Goal: Transaction & Acquisition: Purchase product/service

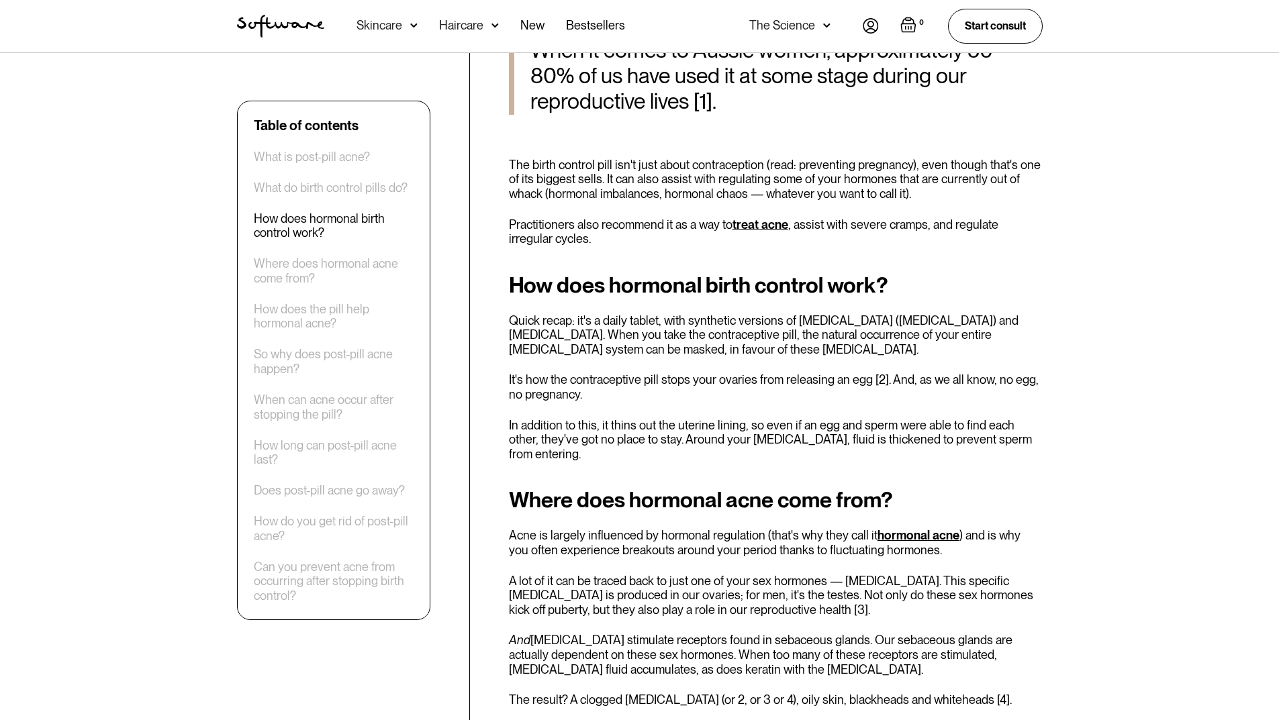
scroll to position [1074, 0]
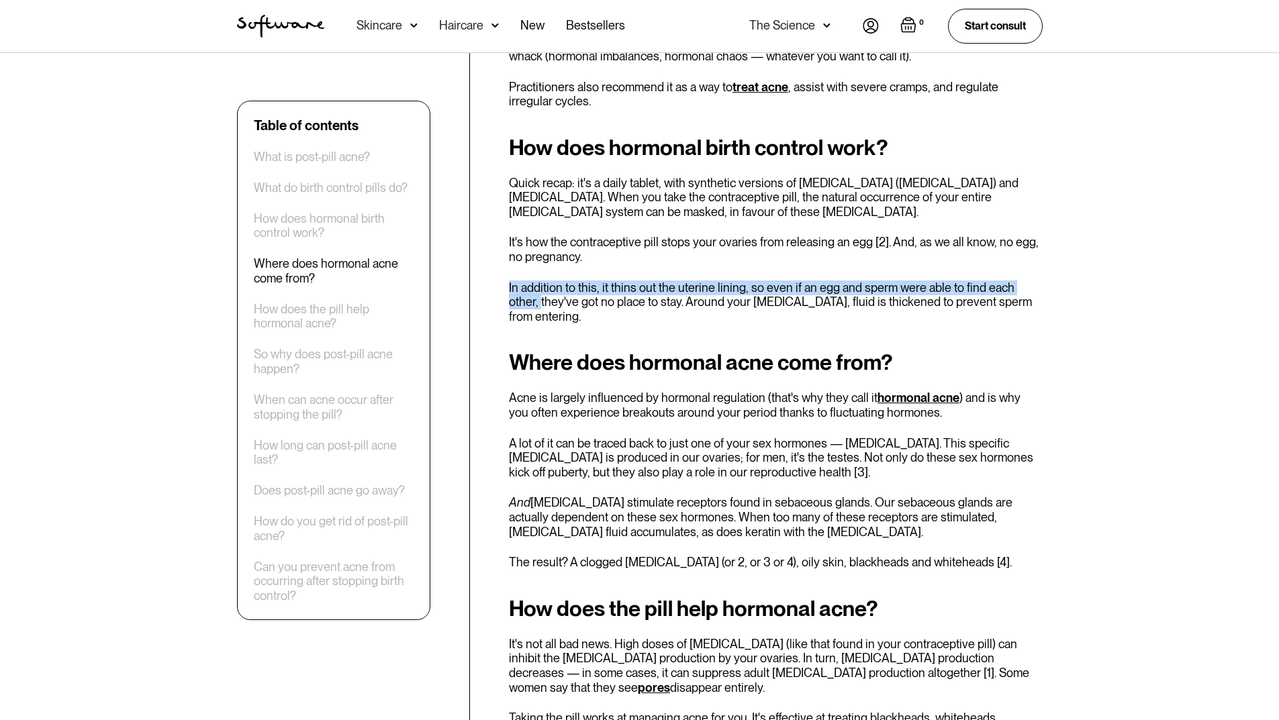
drag, startPoint x: 506, startPoint y: 284, endPoint x: 510, endPoint y: 306, distance: 22.5
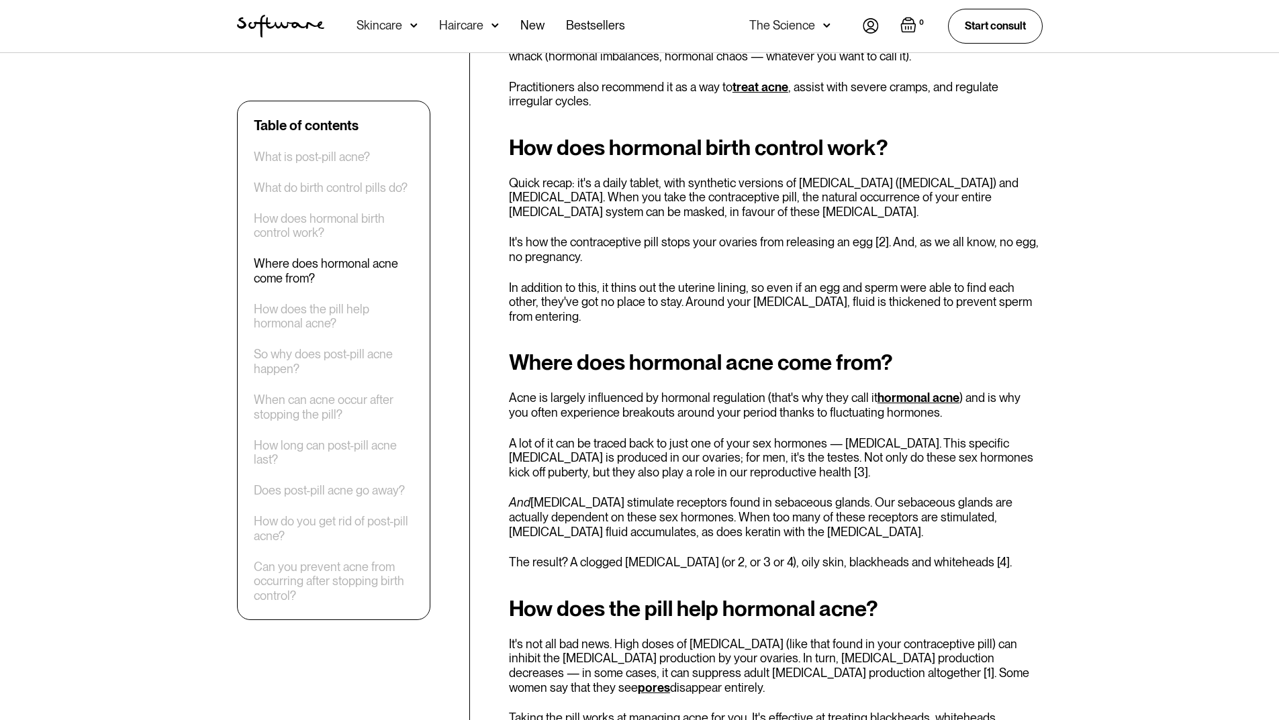
click at [676, 257] on p "It's how the contraceptive pill stops your ovaries from releasing an egg [2]. A…" at bounding box center [776, 249] width 534 height 29
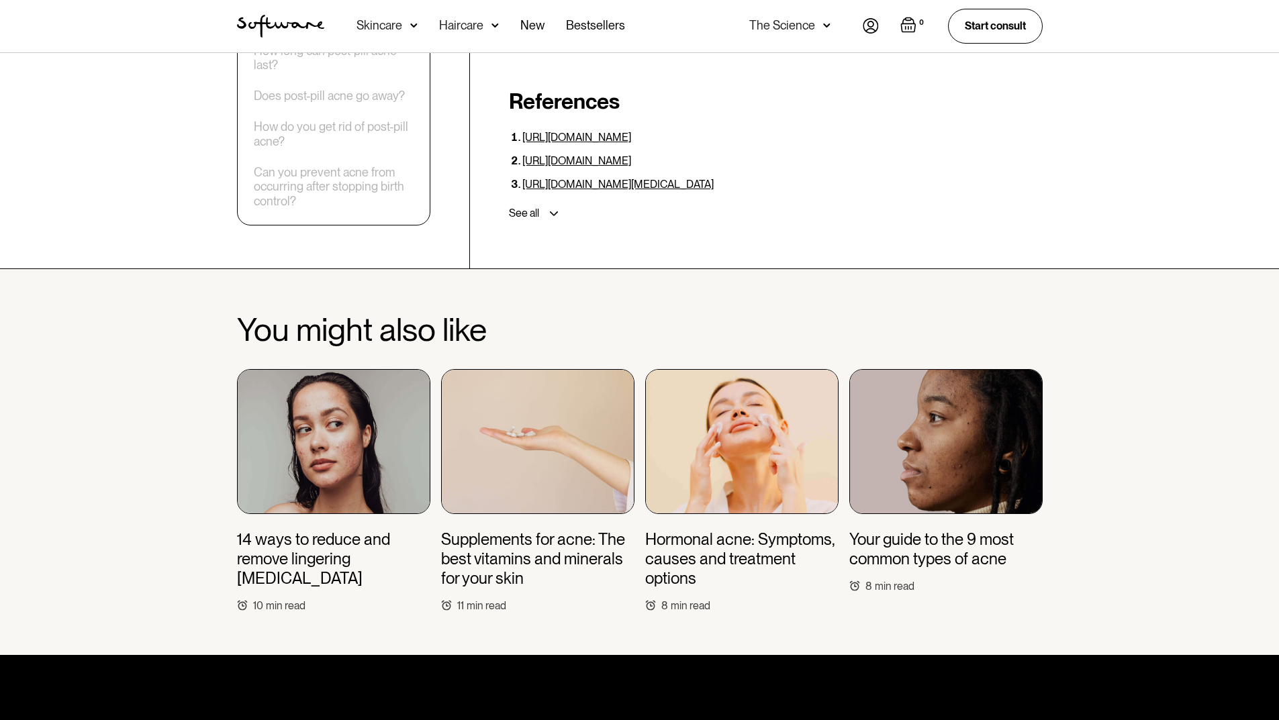
scroll to position [4229, 0]
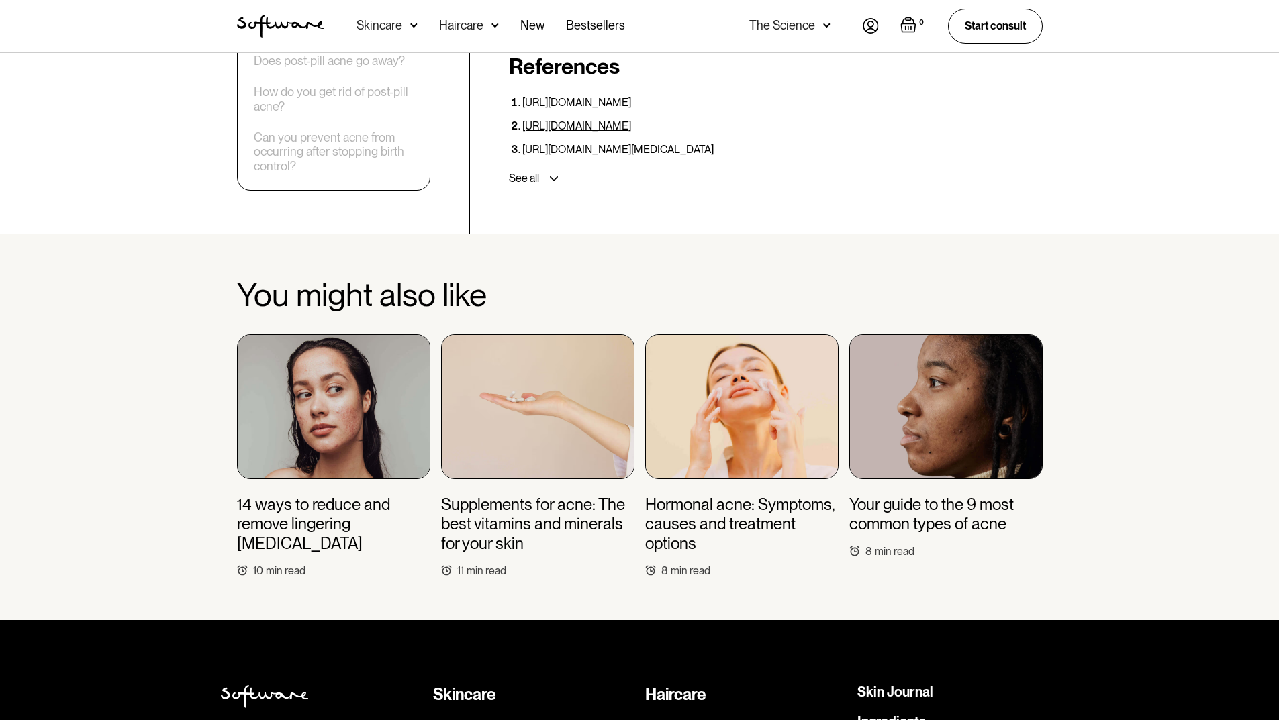
click at [525, 365] on img at bounding box center [537, 406] width 193 height 145
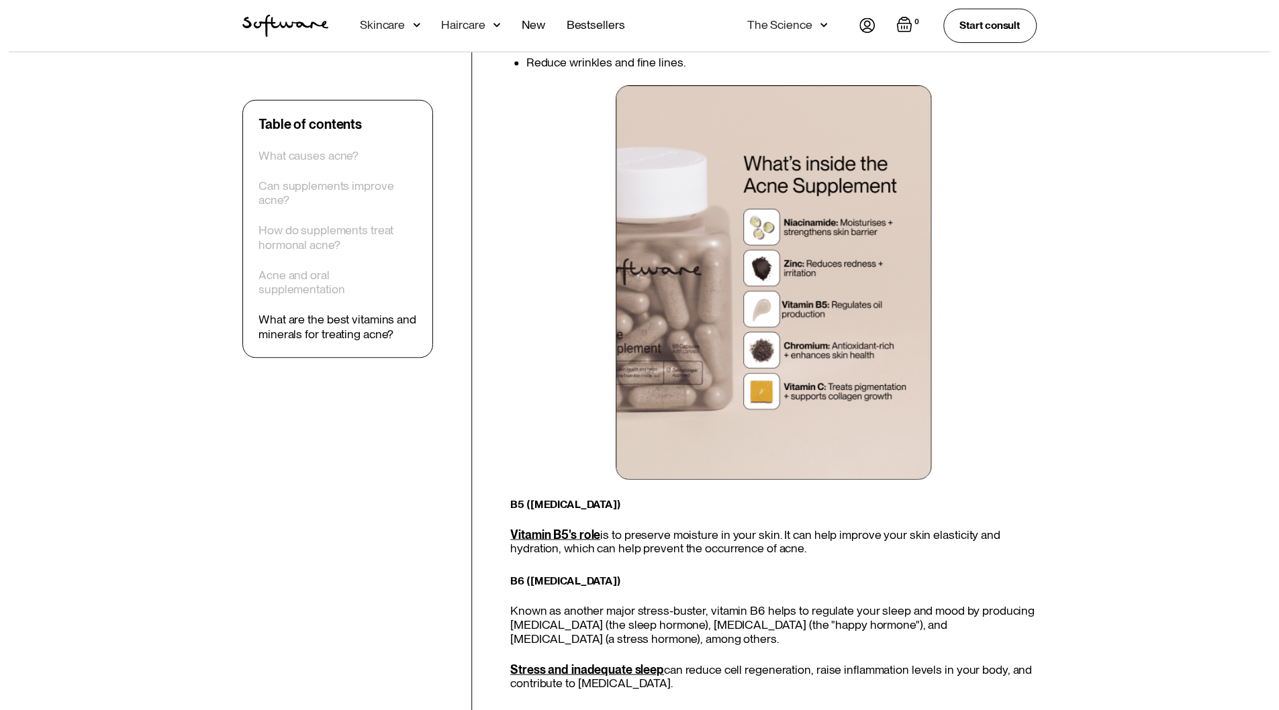
scroll to position [3558, 0]
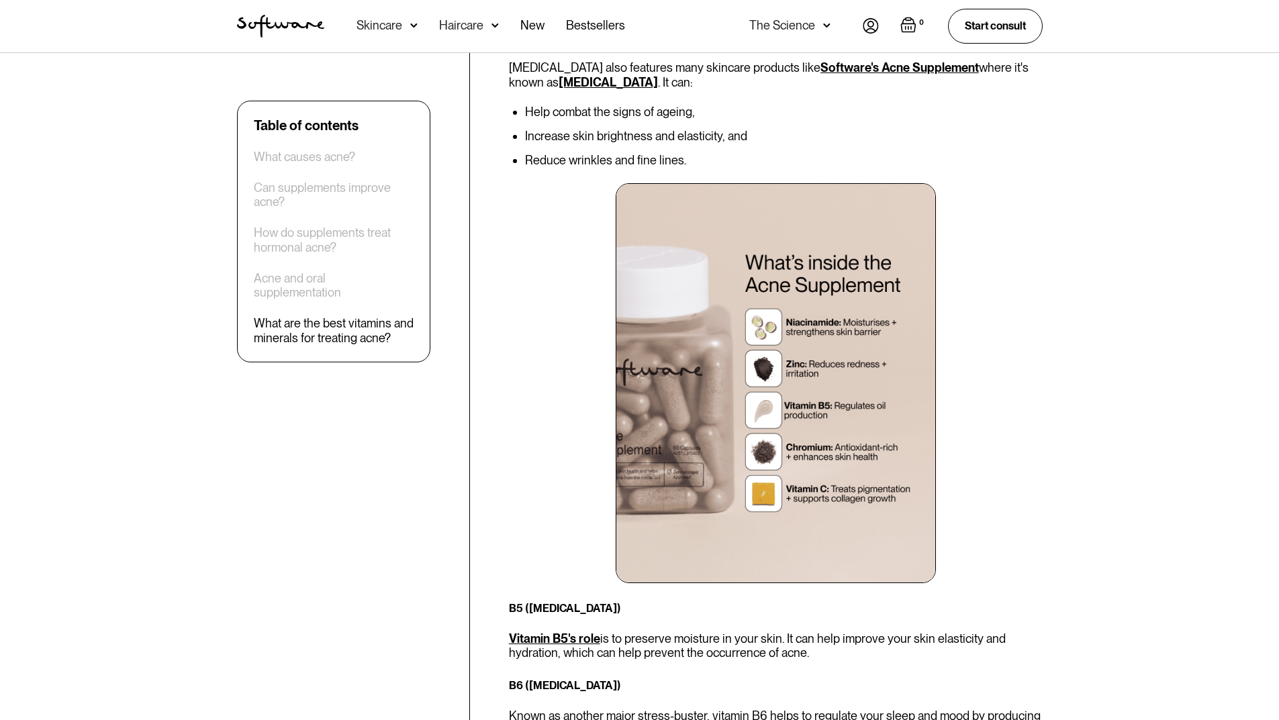
click at [715, 415] on img at bounding box center [776, 382] width 320 height 399
click at [734, 273] on img at bounding box center [776, 382] width 320 height 399
click at [414, 27] on img at bounding box center [413, 25] width 7 height 13
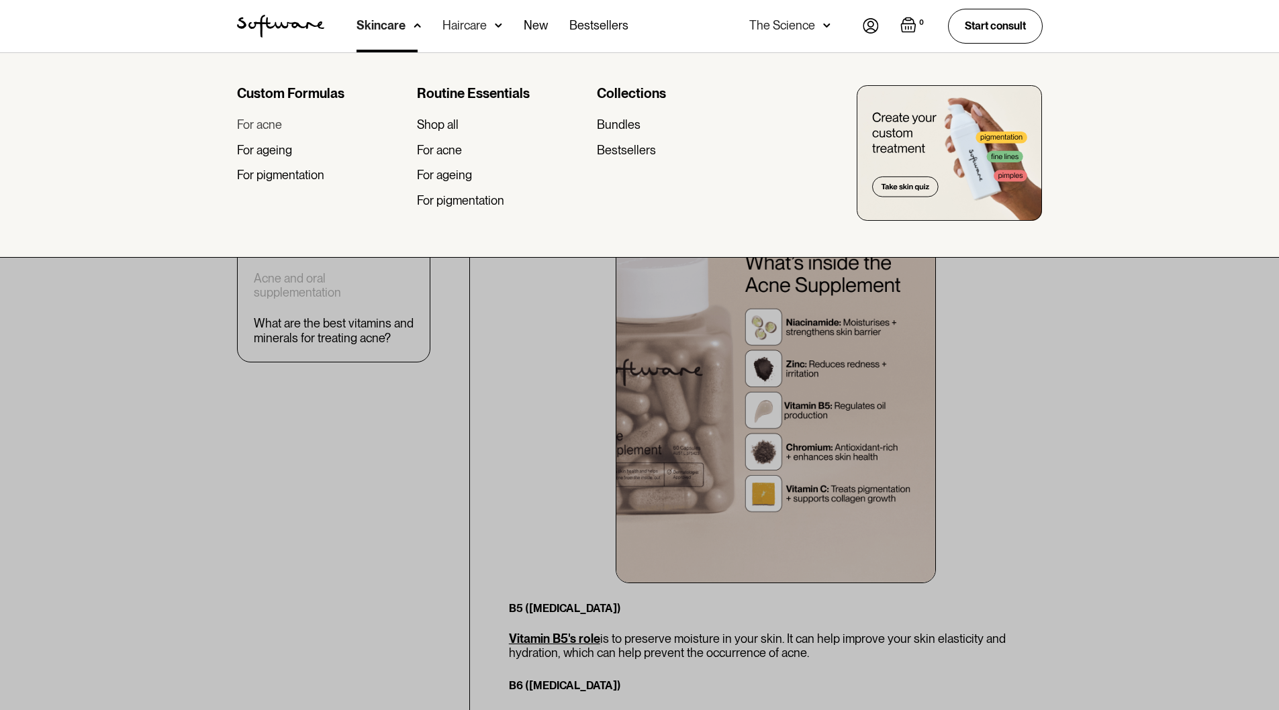
click at [269, 124] on div "For acne" at bounding box center [259, 124] width 45 height 15
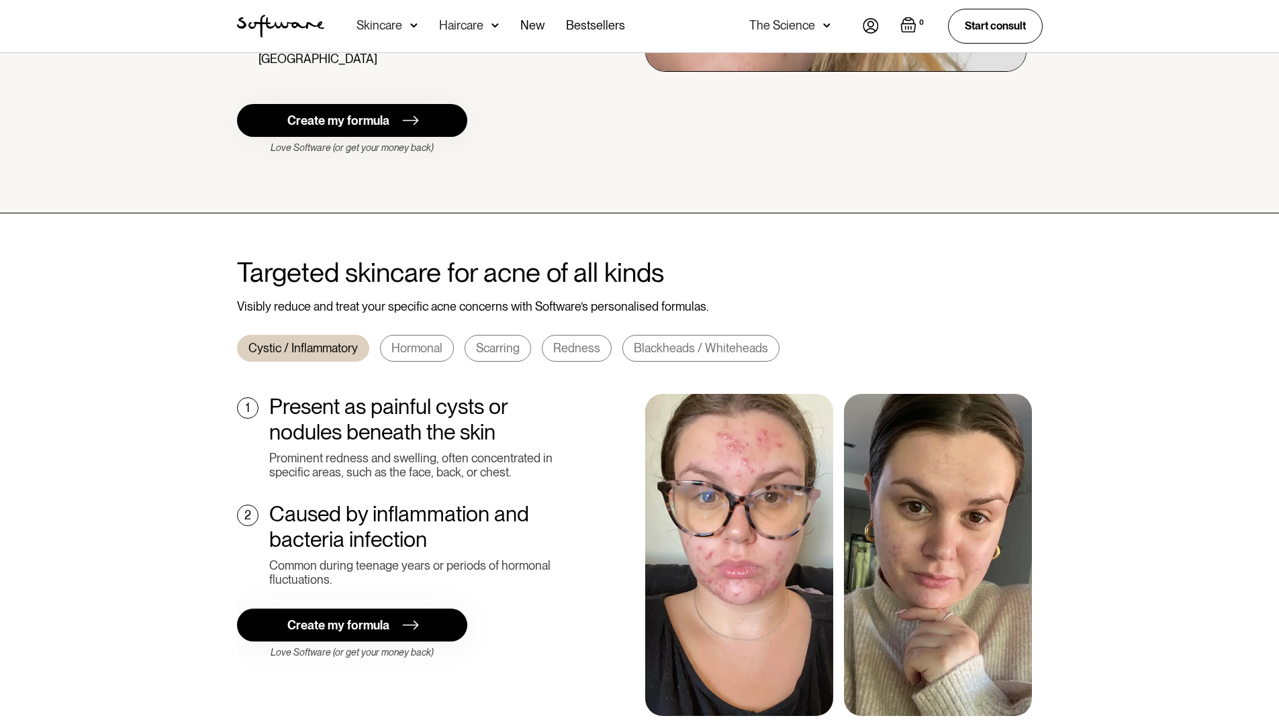
scroll to position [403, 0]
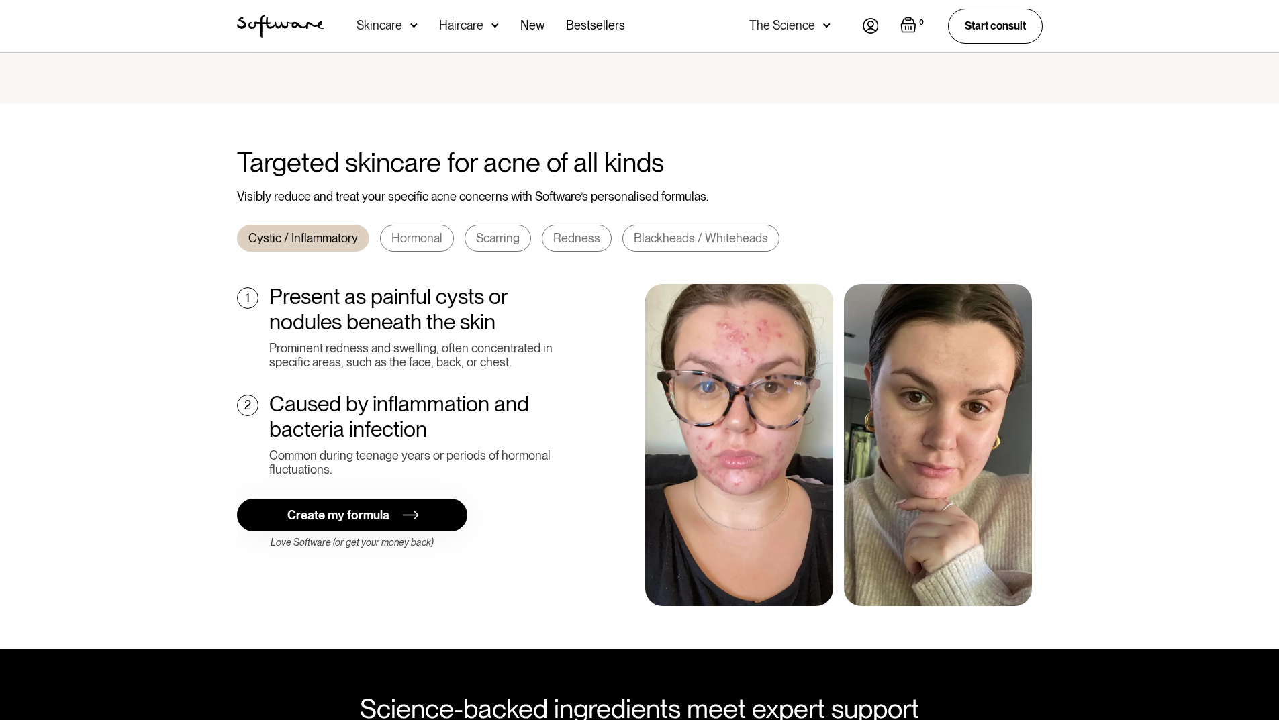
click at [418, 231] on div "Hormonal" at bounding box center [416, 238] width 51 height 15
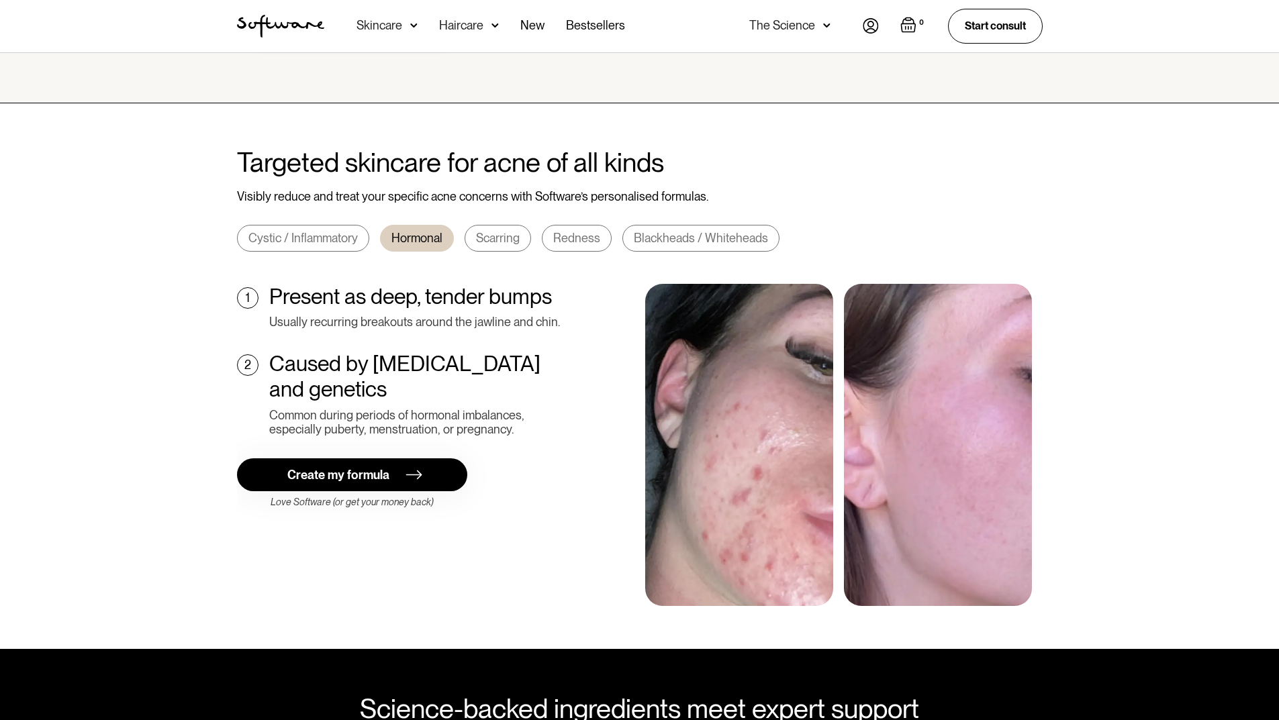
click at [351, 471] on link "Create my formula" at bounding box center [352, 474] width 230 height 33
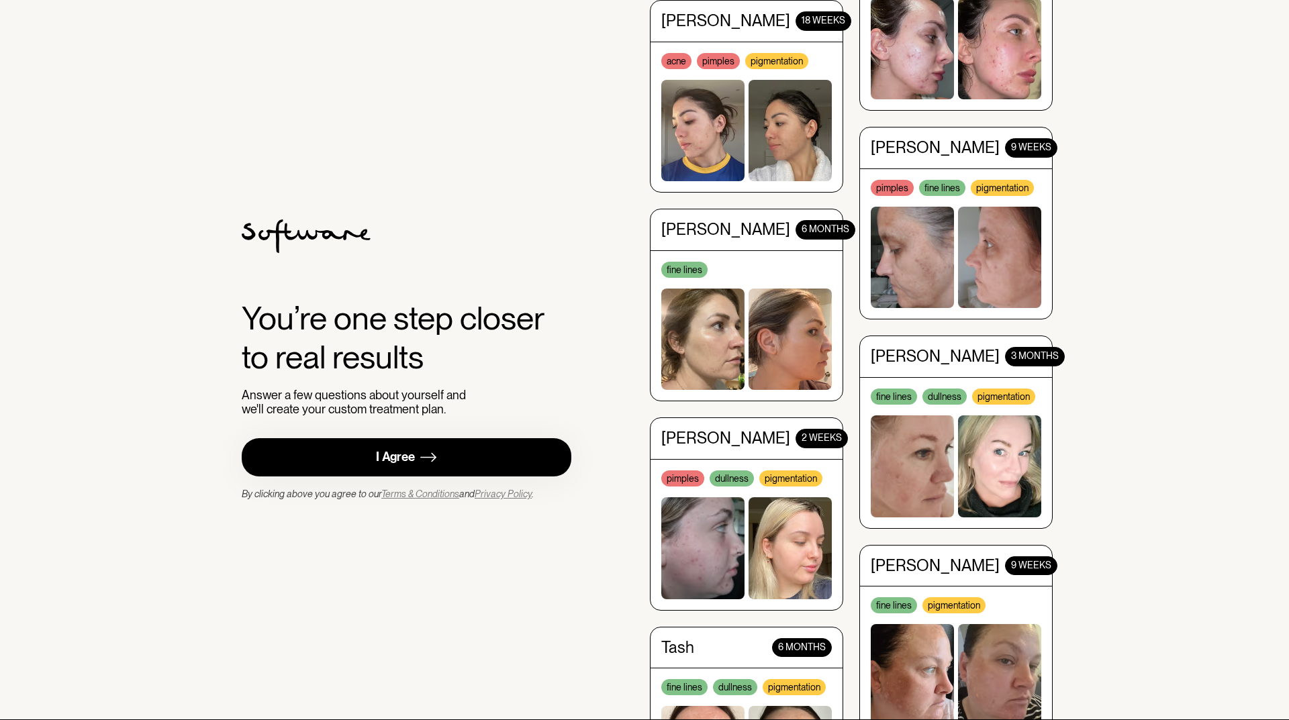
click at [424, 450] on img at bounding box center [428, 457] width 16 height 17
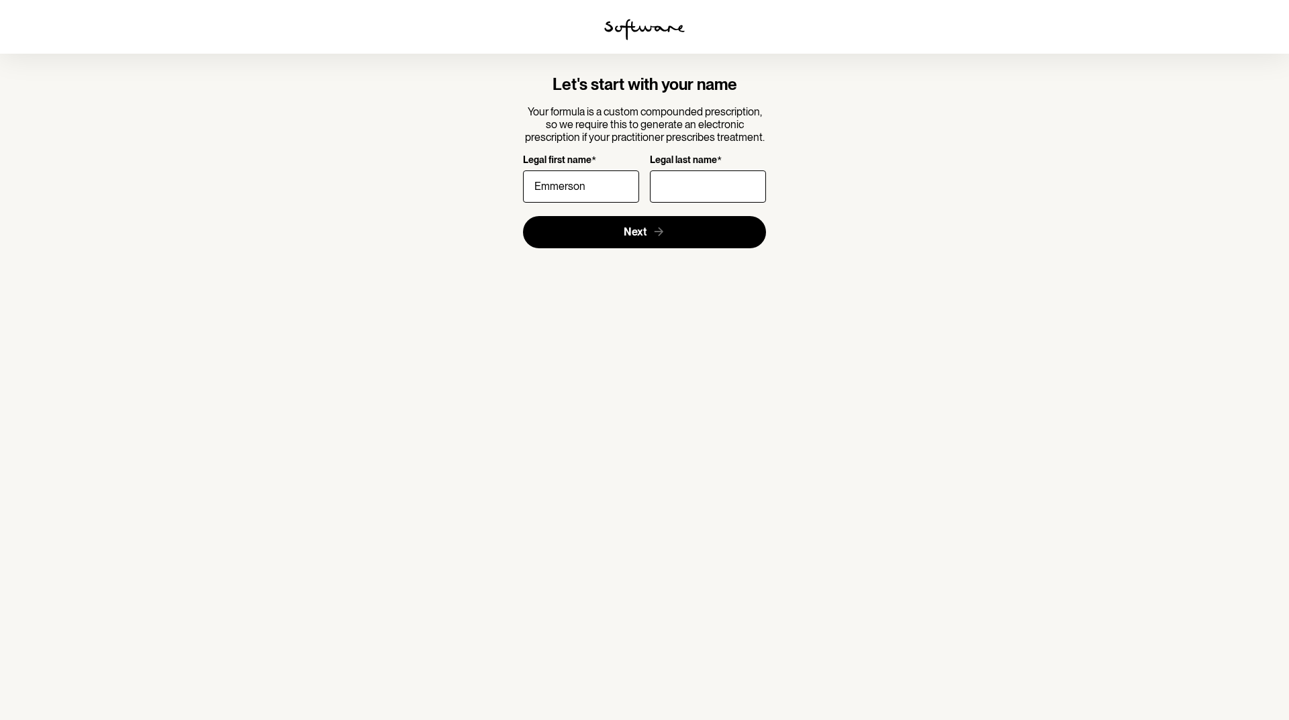
type input "Emmerson"
type input "[PERSON_NAME]"
click at [630, 219] on button "Next" at bounding box center [645, 232] width 244 height 32
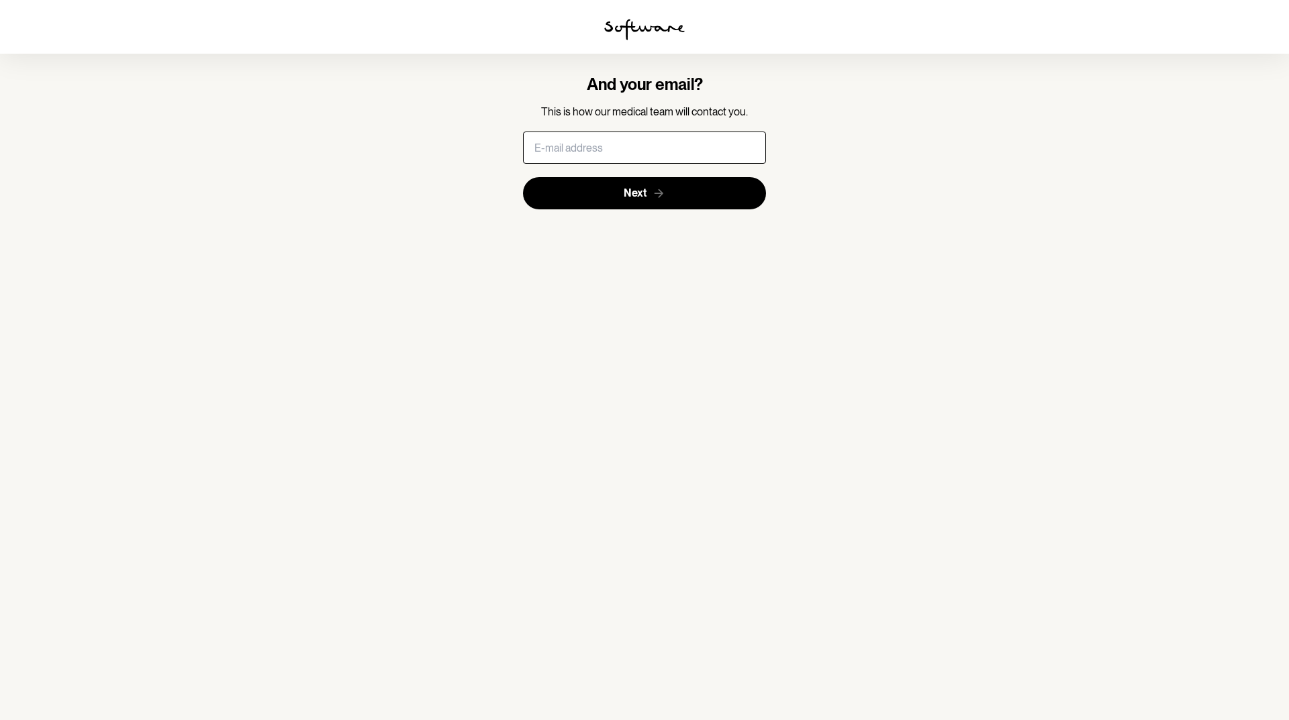
click at [616, 148] on input "text" at bounding box center [645, 148] width 244 height 32
type input "[EMAIL_ADDRESS][PERSON_NAME][DOMAIN_NAME]"
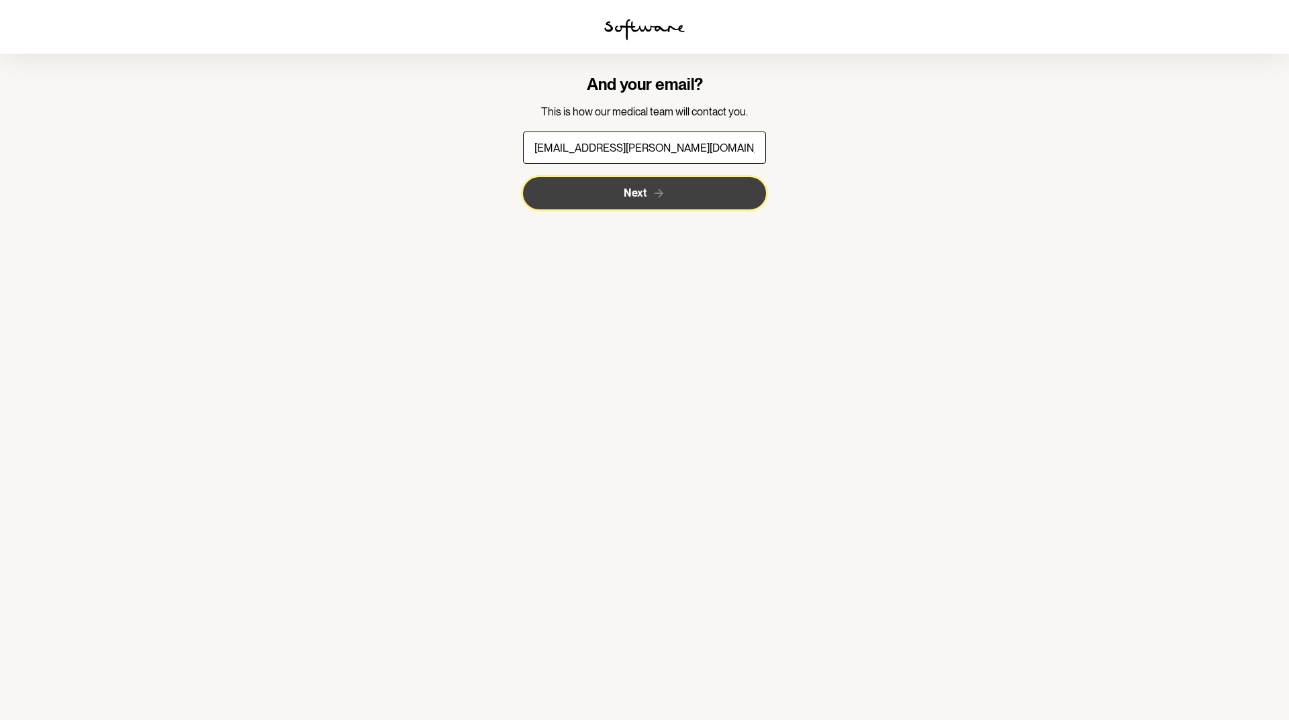
click at [648, 199] on button "Next" at bounding box center [645, 193] width 244 height 32
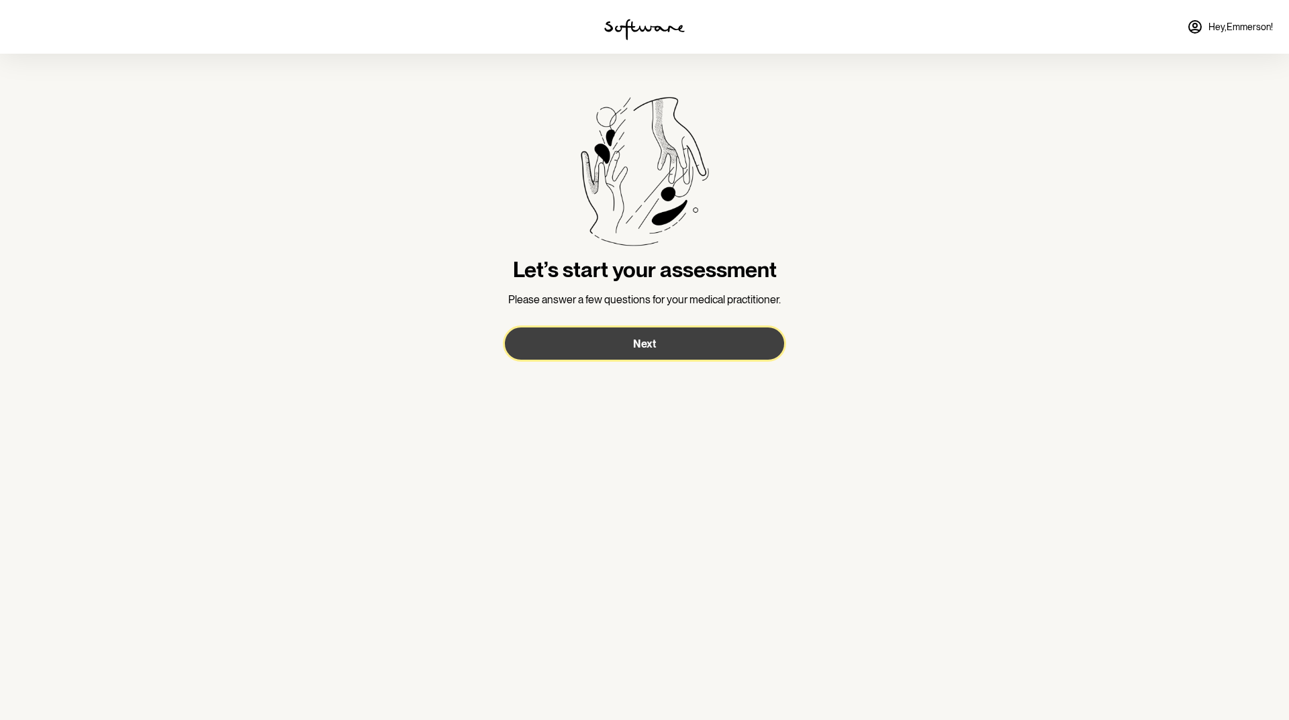
click at [634, 335] on button "Next" at bounding box center [644, 344] width 279 height 32
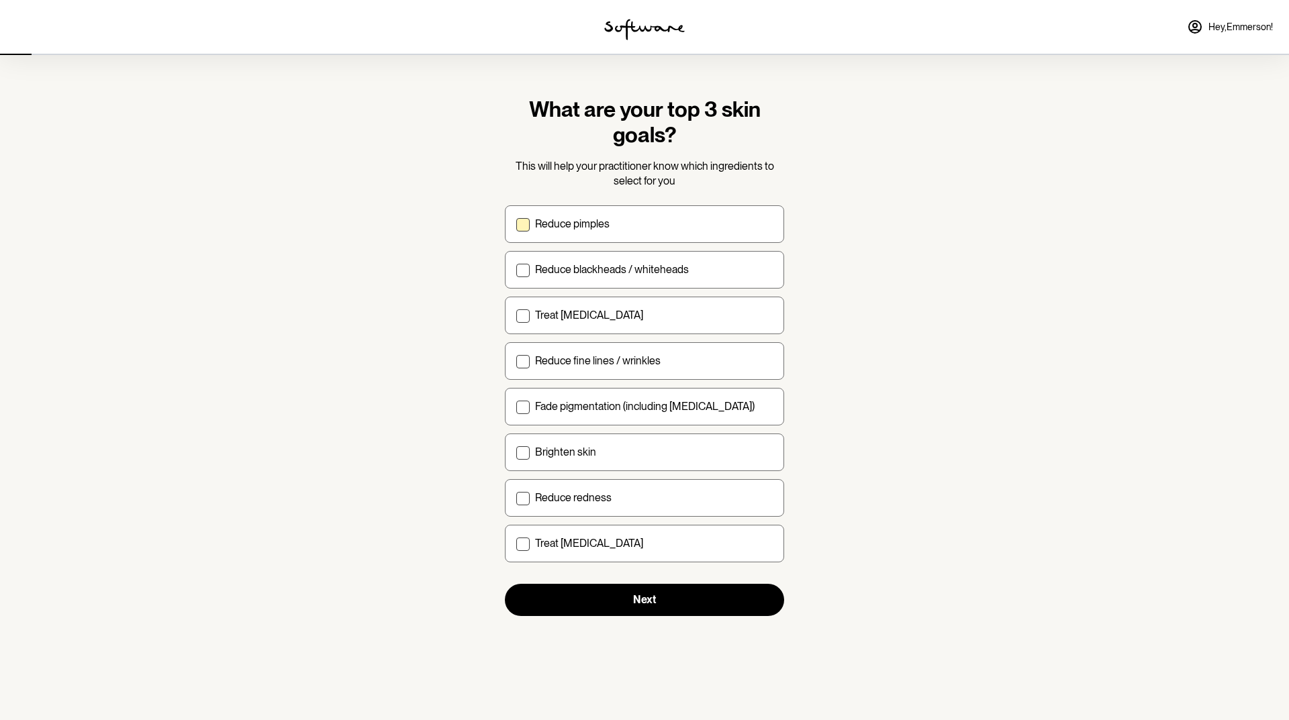
click at [606, 236] on label "Reduce pimples" at bounding box center [644, 224] width 279 height 38
click at [516, 224] on input "Reduce pimples" at bounding box center [516, 224] width 1 height 1
checkbox input "true"
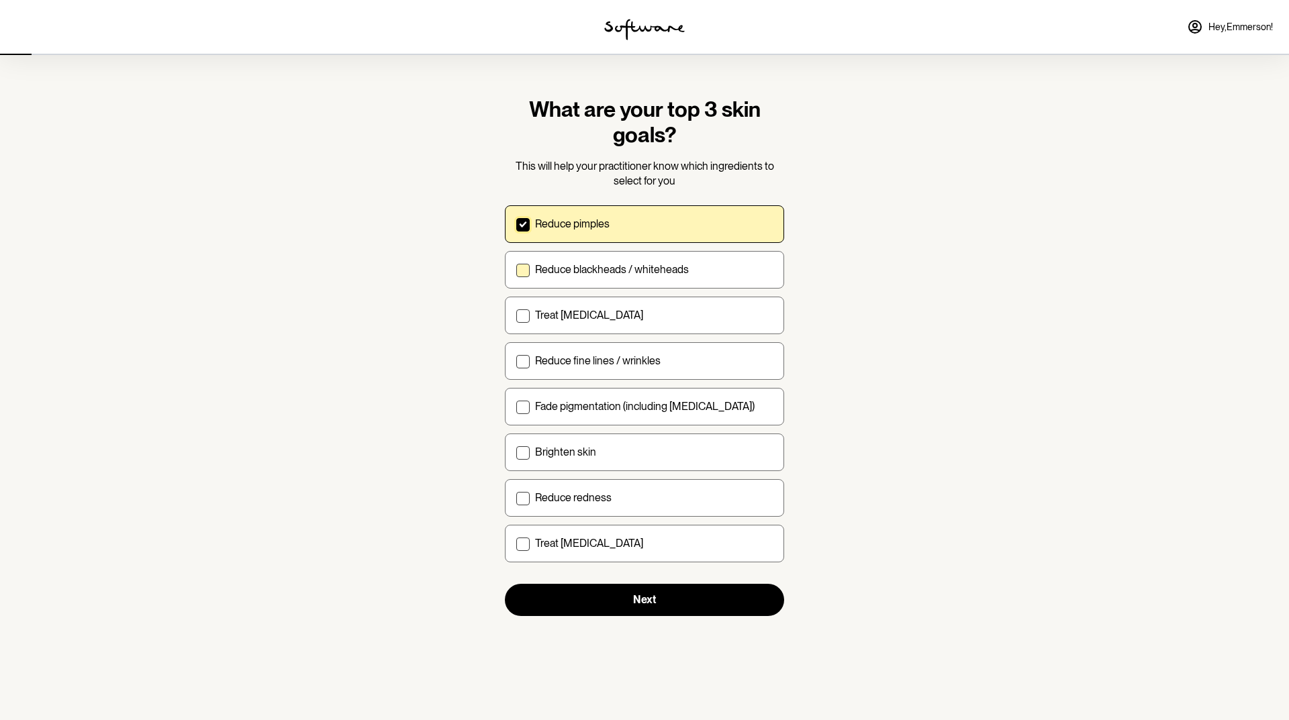
click at [640, 271] on p "Reduce blackheads / whiteheads" at bounding box center [612, 269] width 154 height 13
click at [516, 270] on input "Reduce blackheads / whiteheads" at bounding box center [516, 269] width 1 height 1
checkbox input "true"
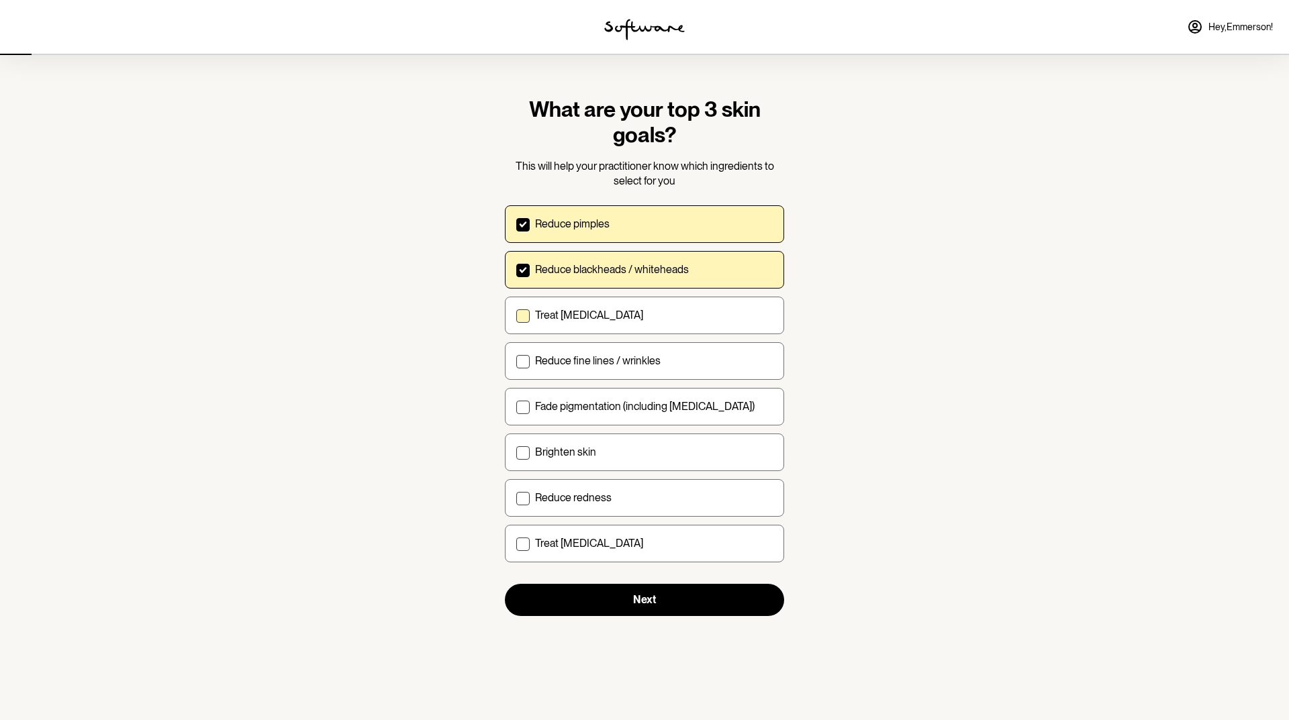
click at [646, 305] on label "Treat [MEDICAL_DATA]" at bounding box center [644, 316] width 279 height 38
click at [516, 315] on input "Treat [MEDICAL_DATA]" at bounding box center [516, 315] width 1 height 1
checkbox input "true"
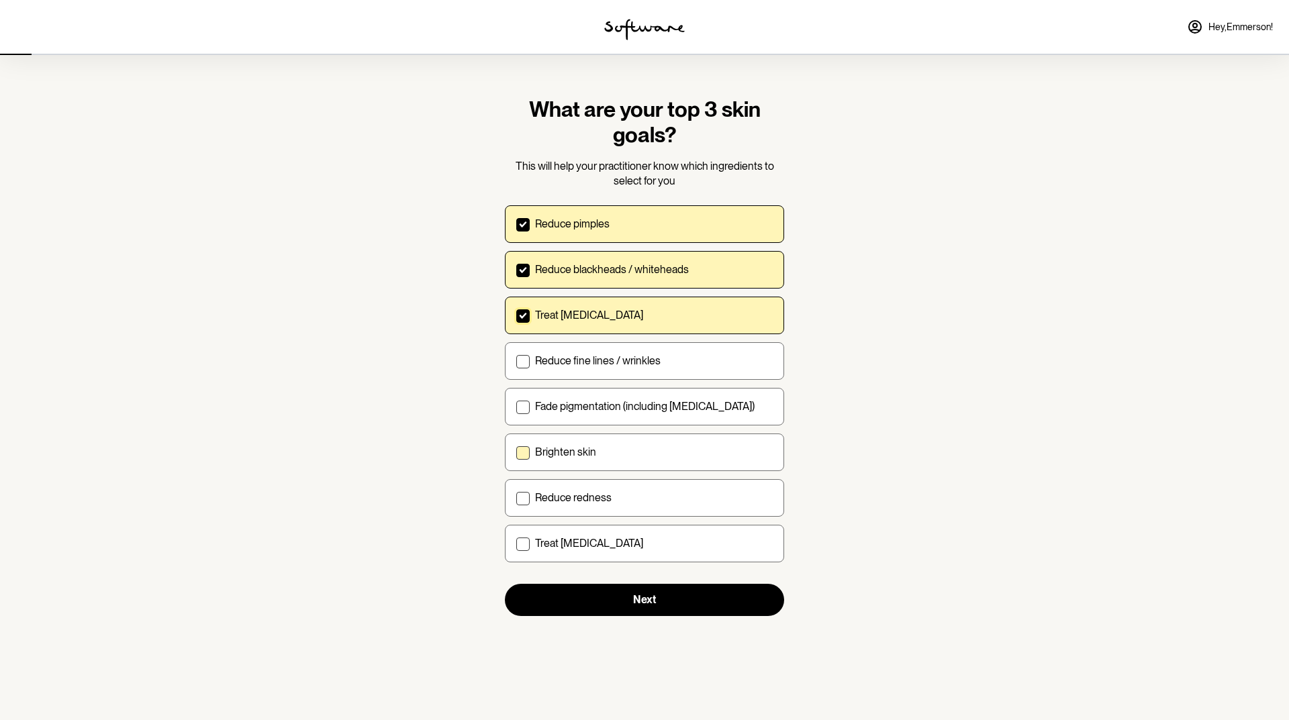
click at [593, 455] on p "Brighten skin" at bounding box center [565, 452] width 61 height 13
click at [516, 452] on input "Brighten skin" at bounding box center [516, 452] width 1 height 1
checkbox input "true"
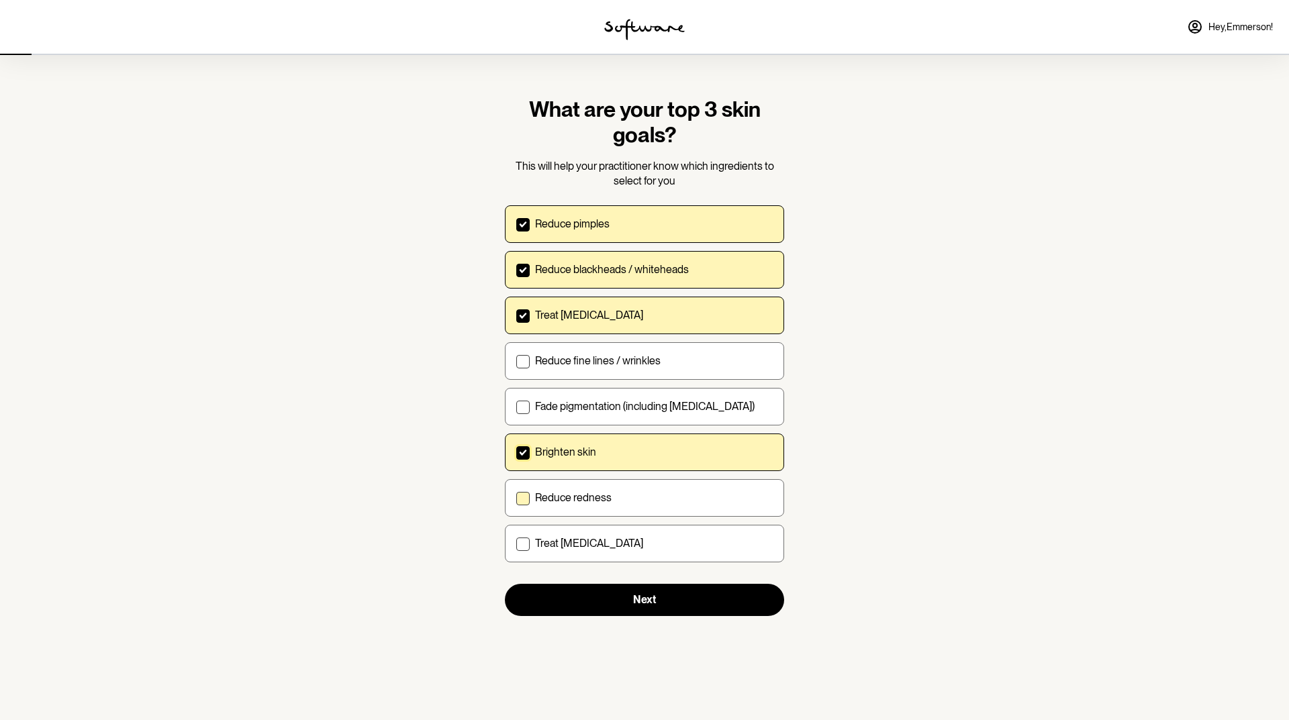
click at [612, 487] on label "Reduce redness" at bounding box center [644, 498] width 279 height 38
click at [516, 497] on input "Reduce redness" at bounding box center [516, 497] width 1 height 1
checkbox input "true"
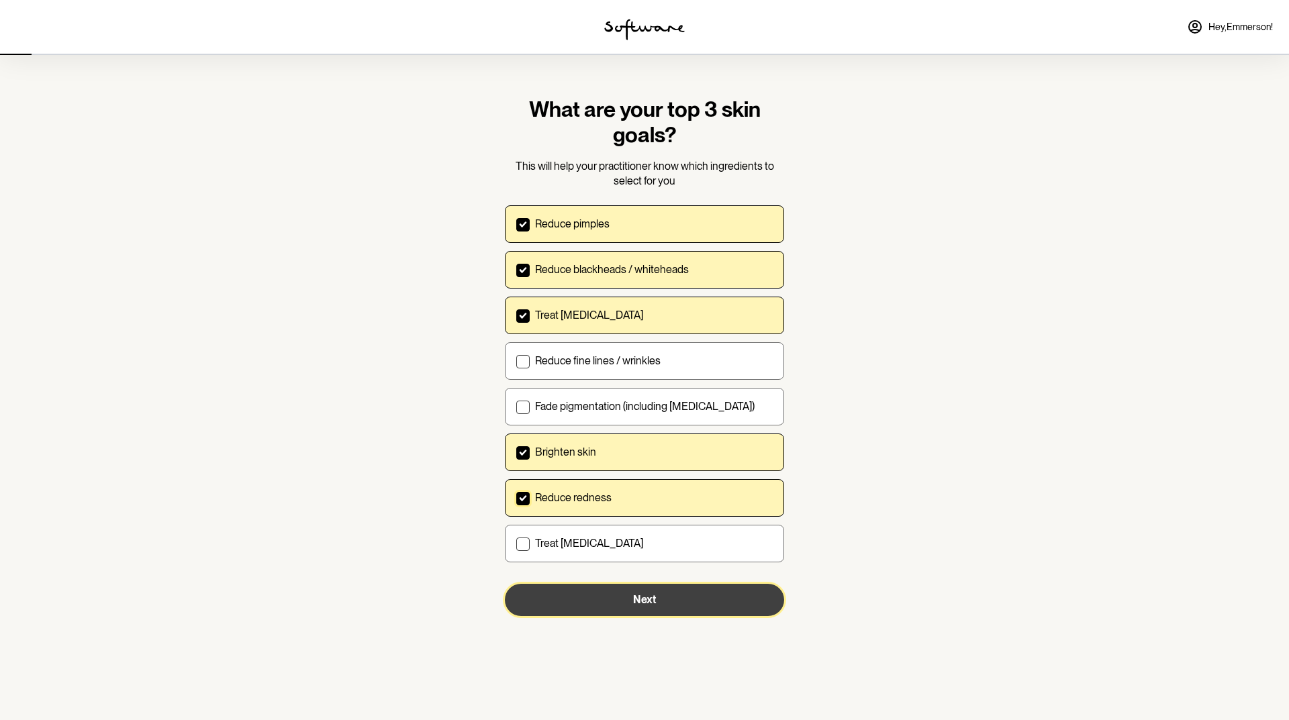
click at [632, 612] on button "Next" at bounding box center [644, 600] width 279 height 32
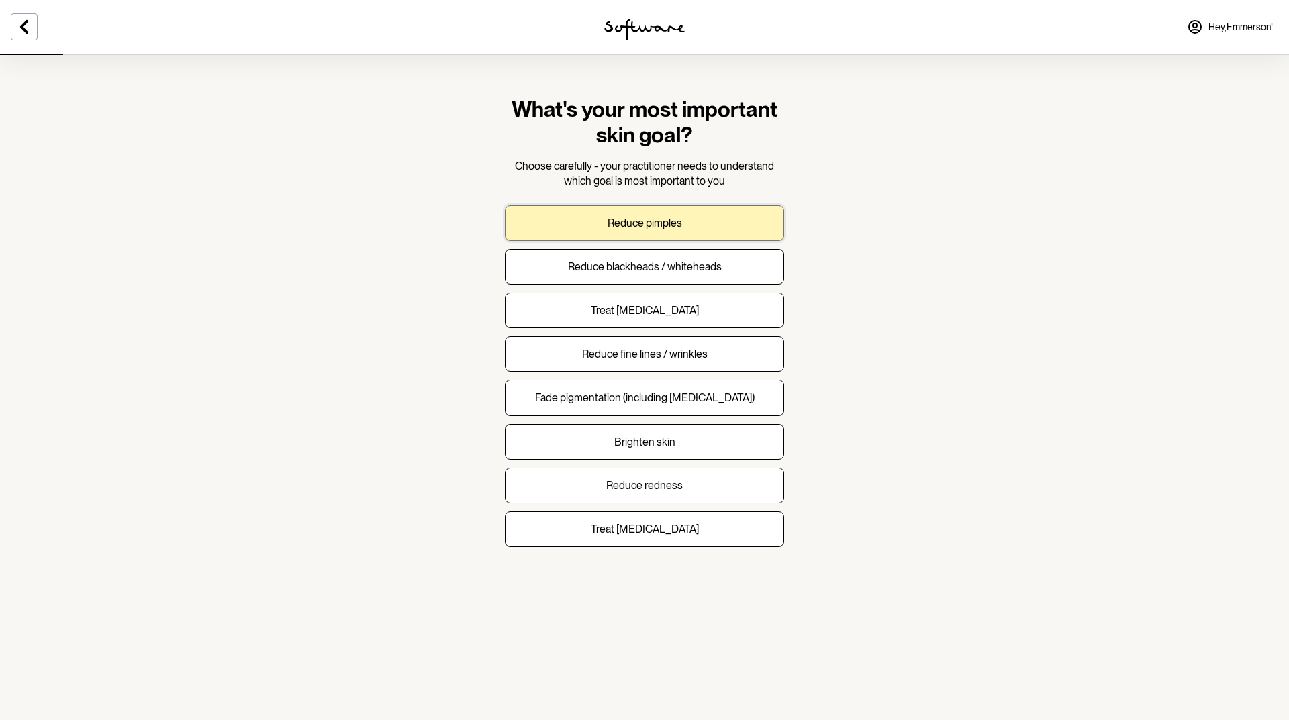
click at [688, 224] on button "Reduce pimples" at bounding box center [644, 223] width 279 height 36
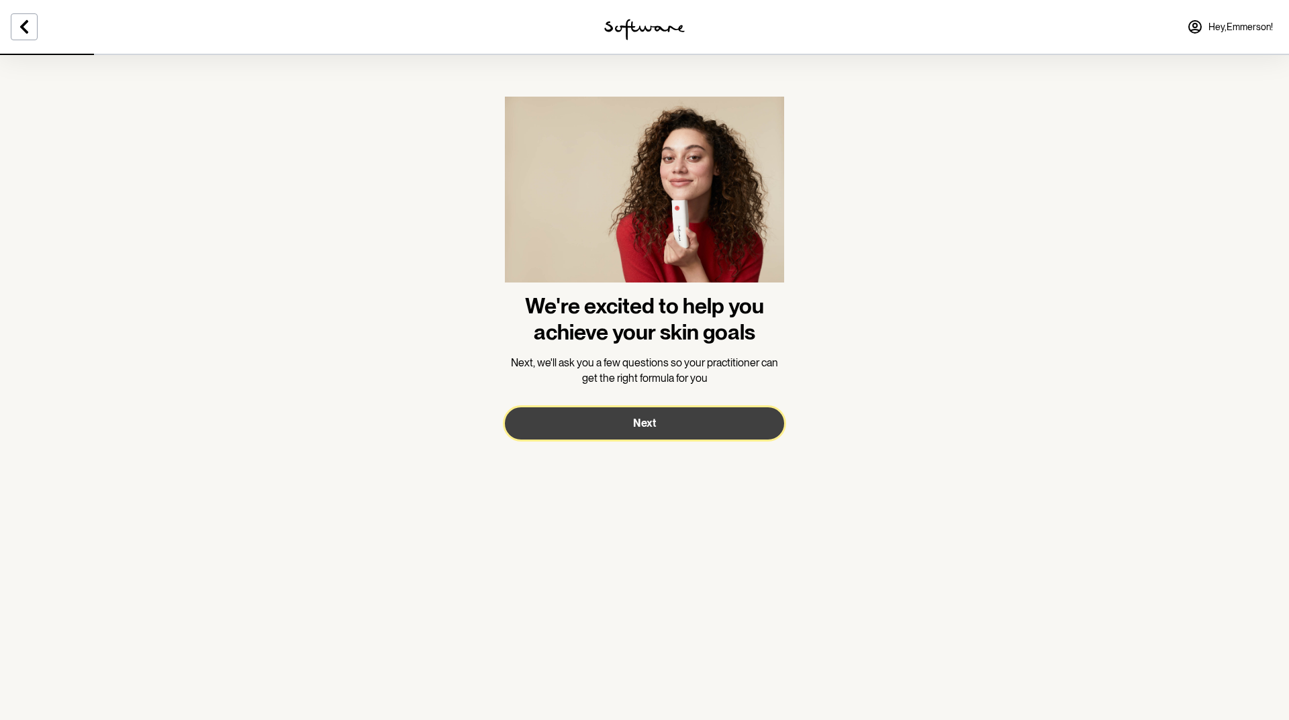
click at [654, 422] on span "Next" at bounding box center [644, 423] width 23 height 13
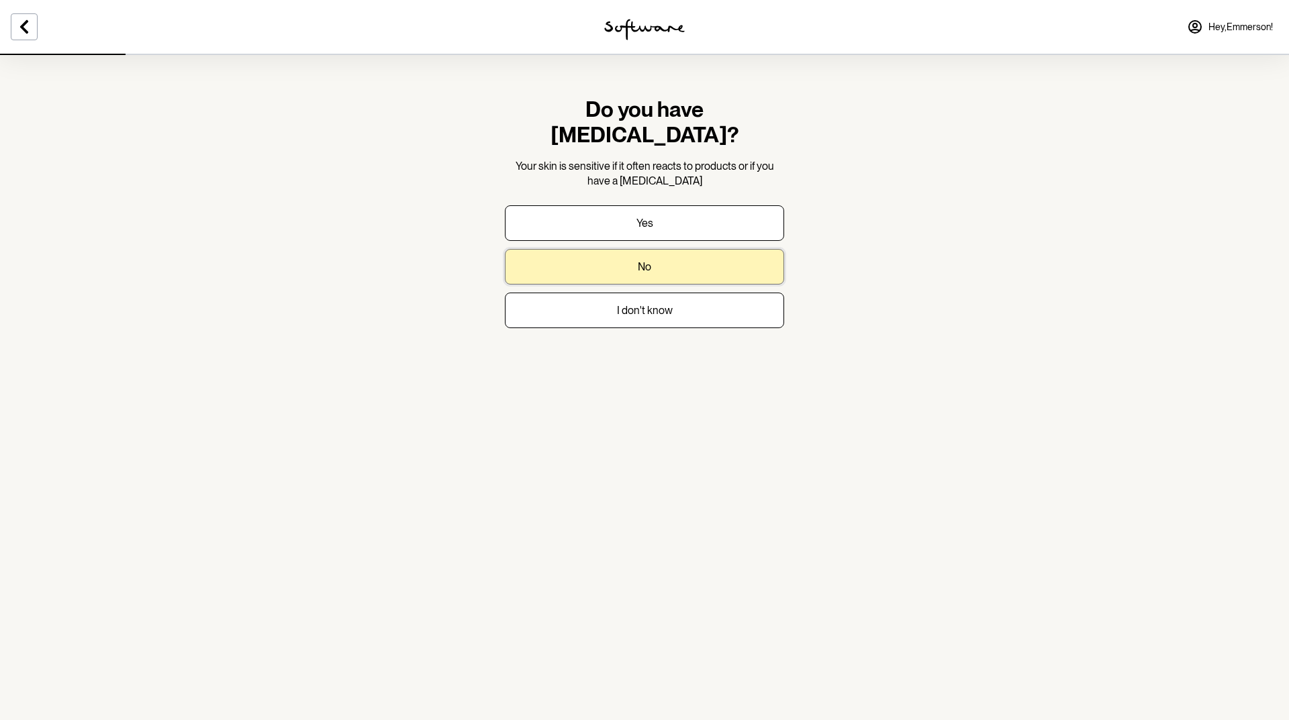
click at [650, 257] on button "No" at bounding box center [644, 267] width 279 height 36
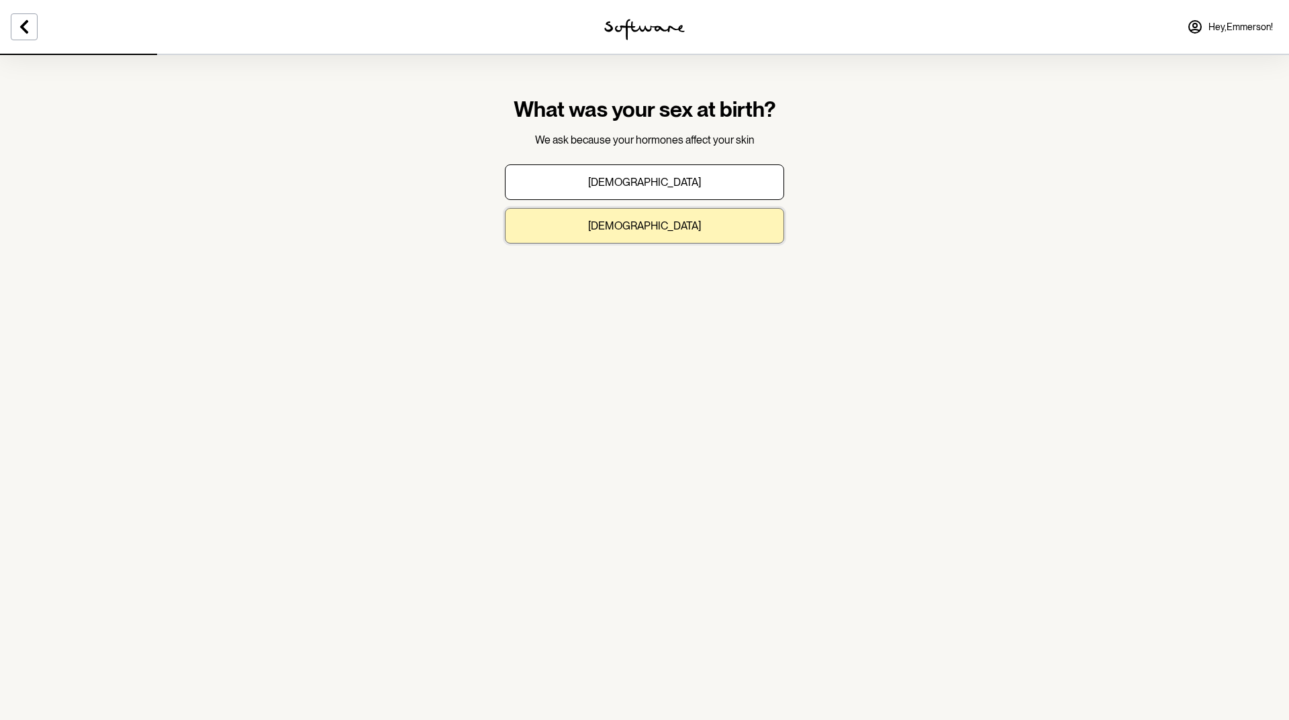
click at [657, 219] on button "[DEMOGRAPHIC_DATA]" at bounding box center [644, 226] width 279 height 36
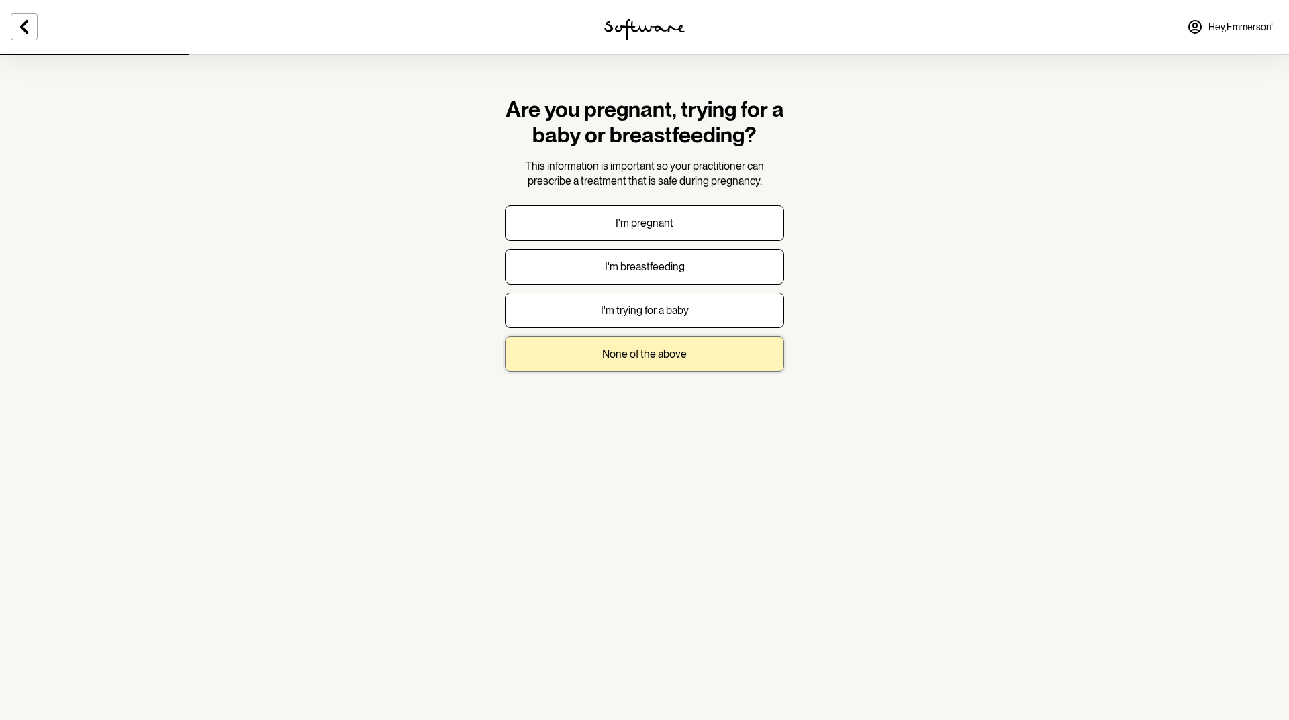
click at [667, 363] on button "None of the above" at bounding box center [644, 354] width 279 height 36
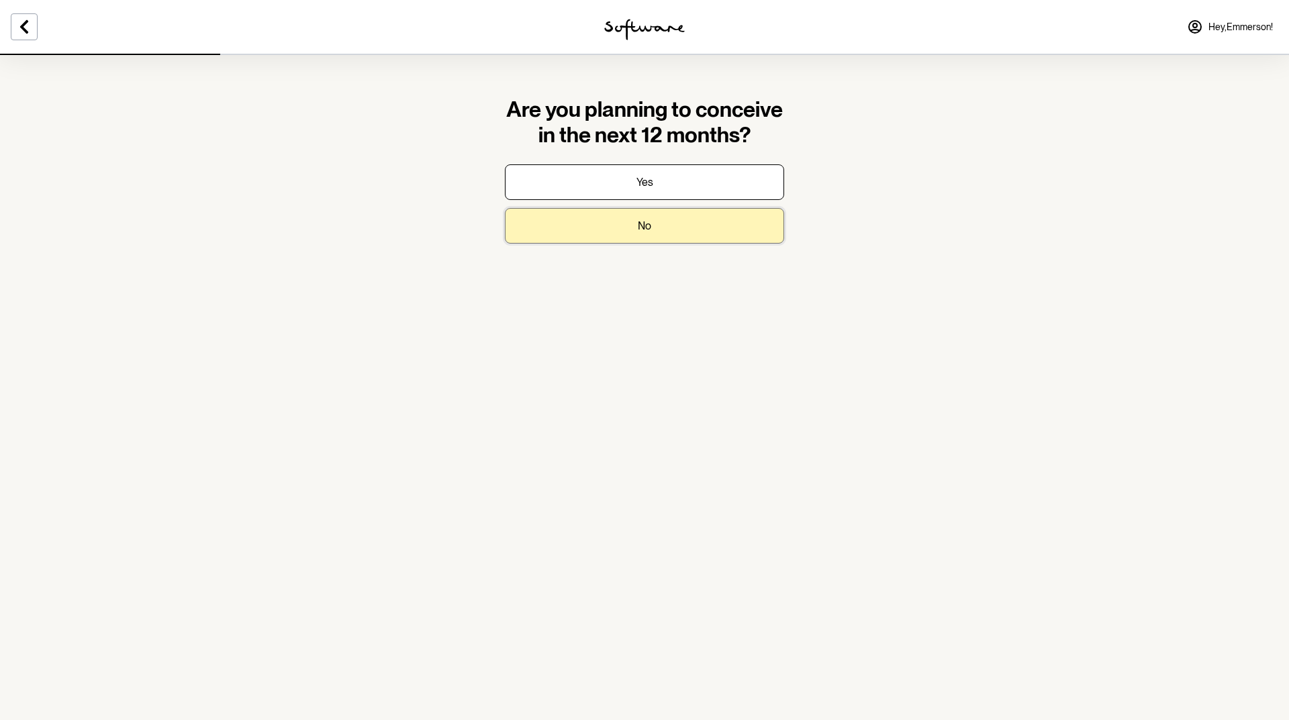
click at [678, 221] on button "No" at bounding box center [644, 226] width 279 height 36
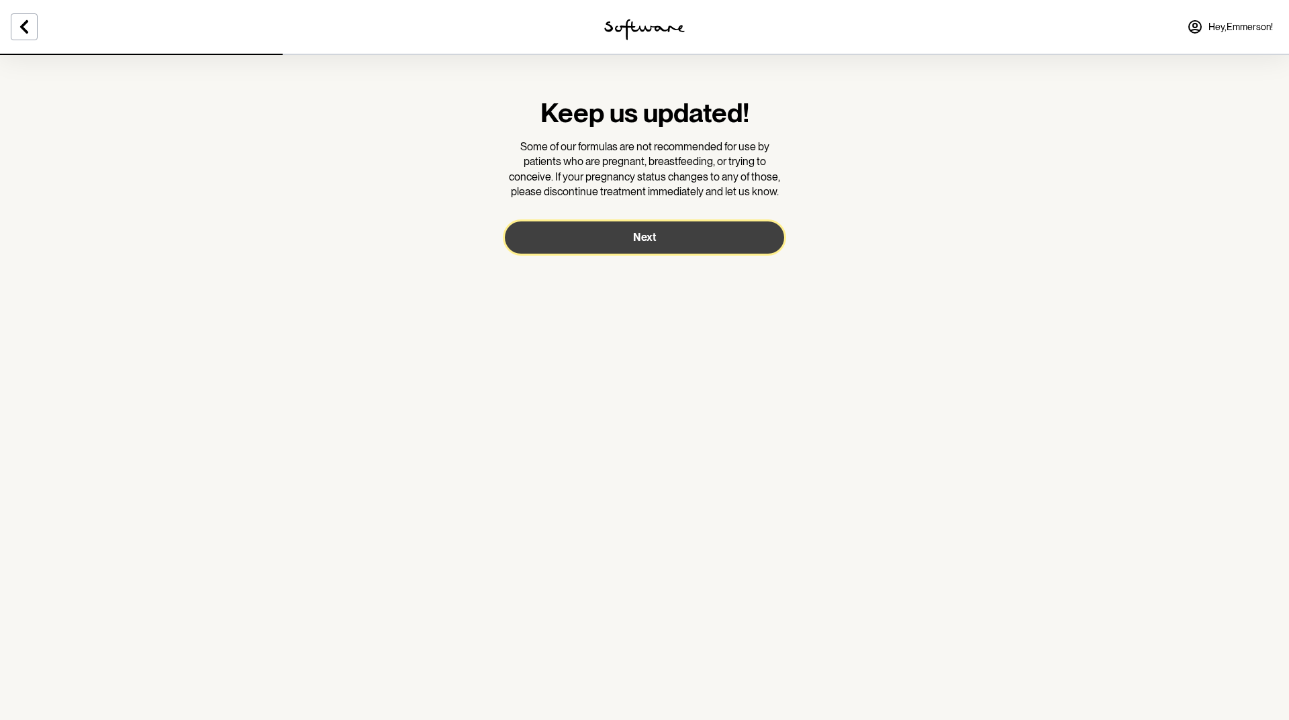
click at [668, 232] on button "Next" at bounding box center [644, 238] width 279 height 32
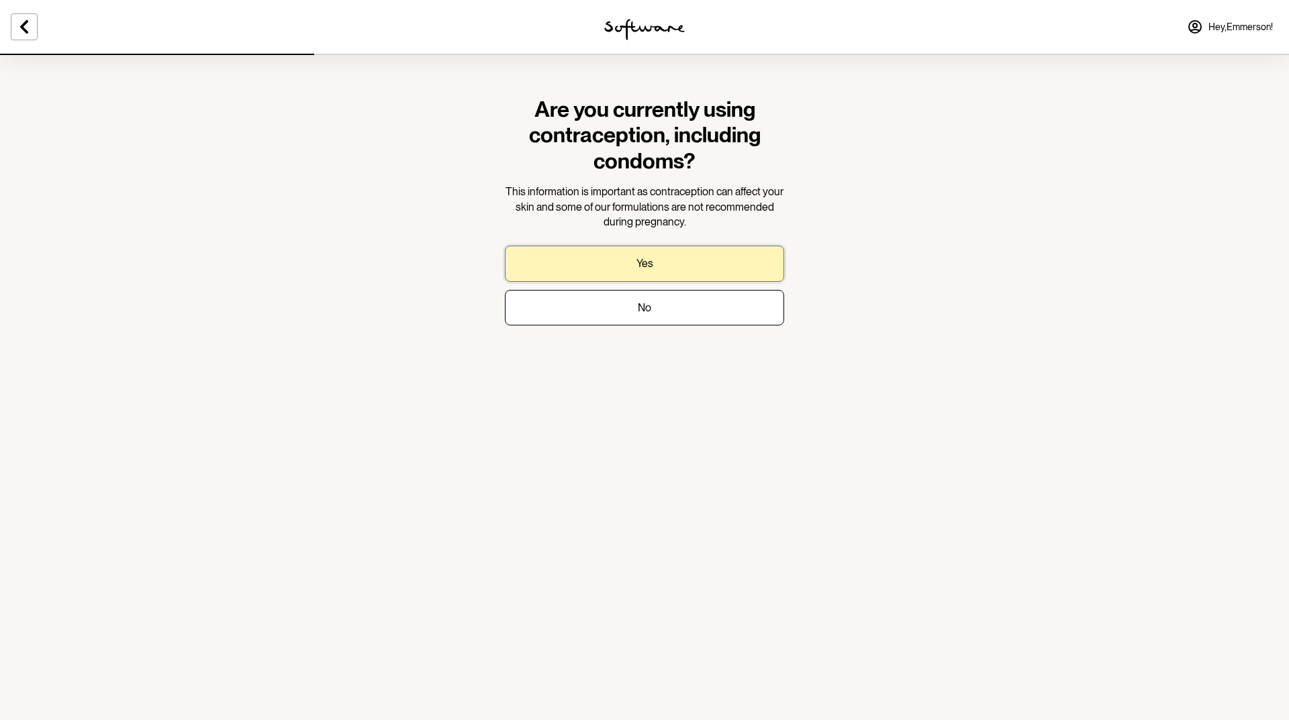
click at [666, 261] on button "Yes" at bounding box center [644, 264] width 279 height 36
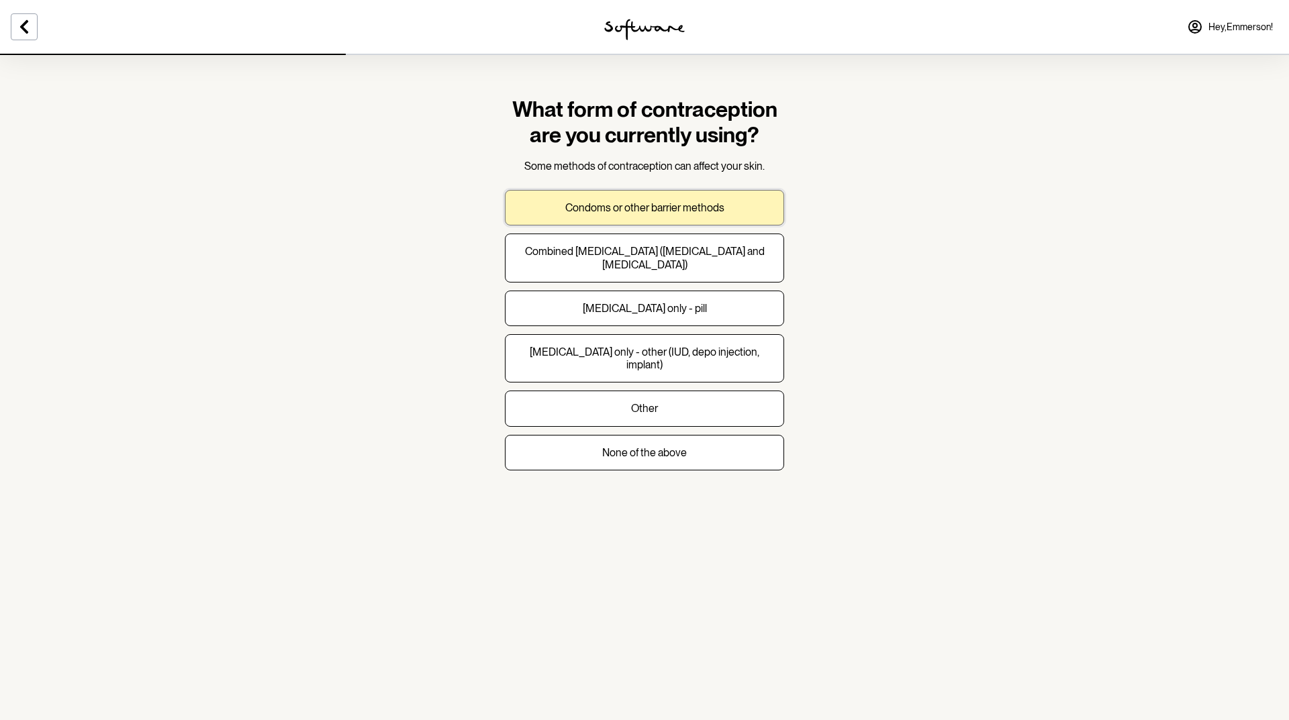
click at [655, 205] on p "Condoms or other barrier methods" at bounding box center [644, 207] width 159 height 13
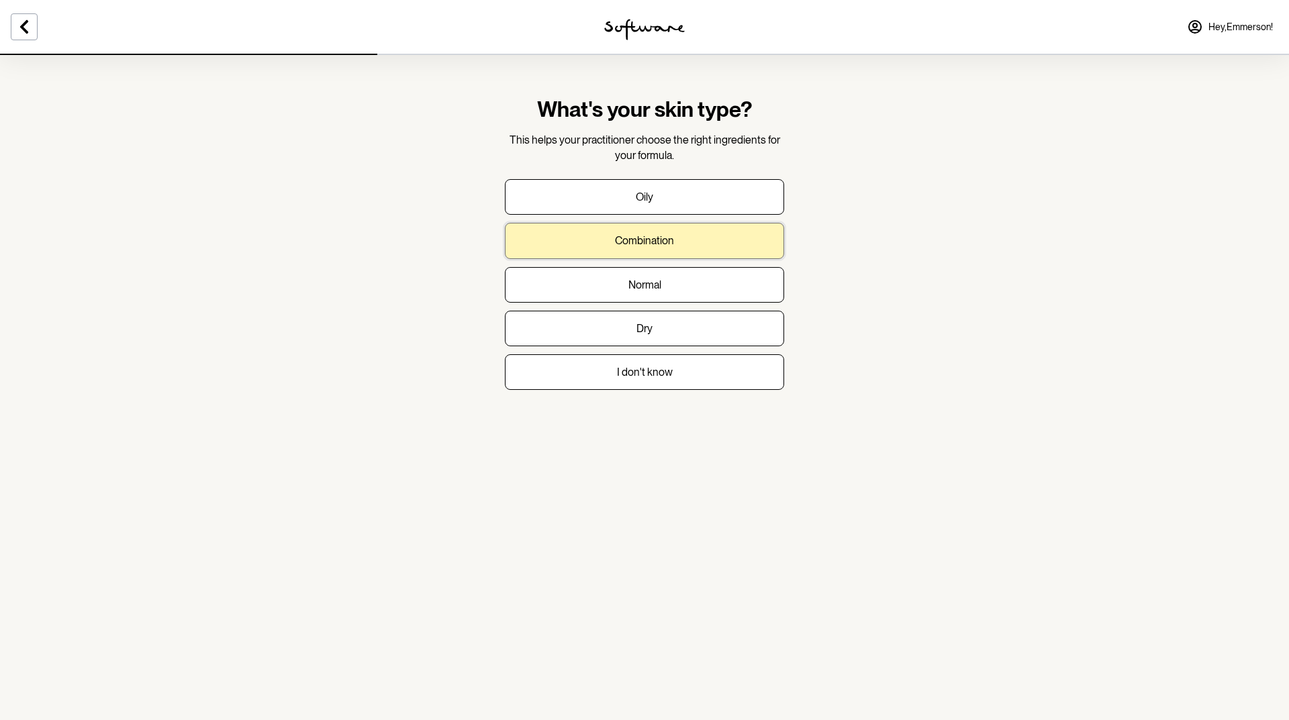
click at [693, 249] on button "Combination" at bounding box center [644, 241] width 279 height 36
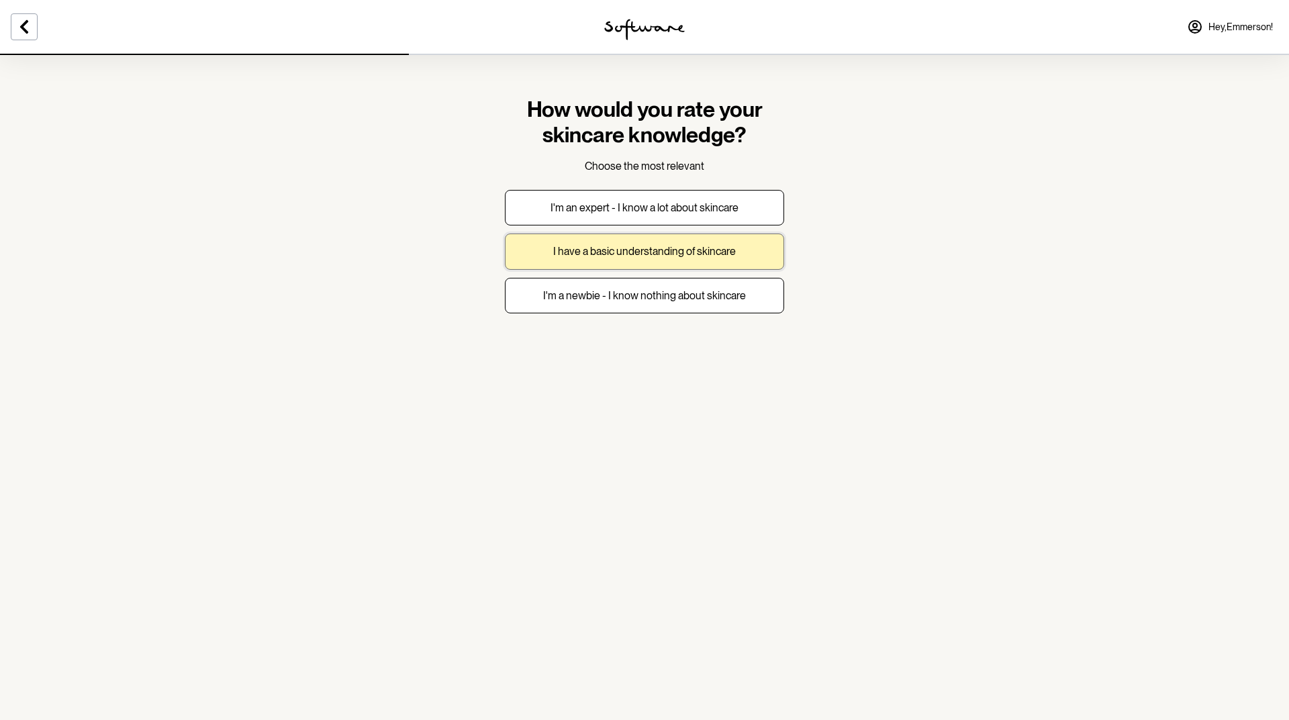
click at [692, 254] on p "I have a basic understanding of skincare" at bounding box center [644, 251] width 183 height 13
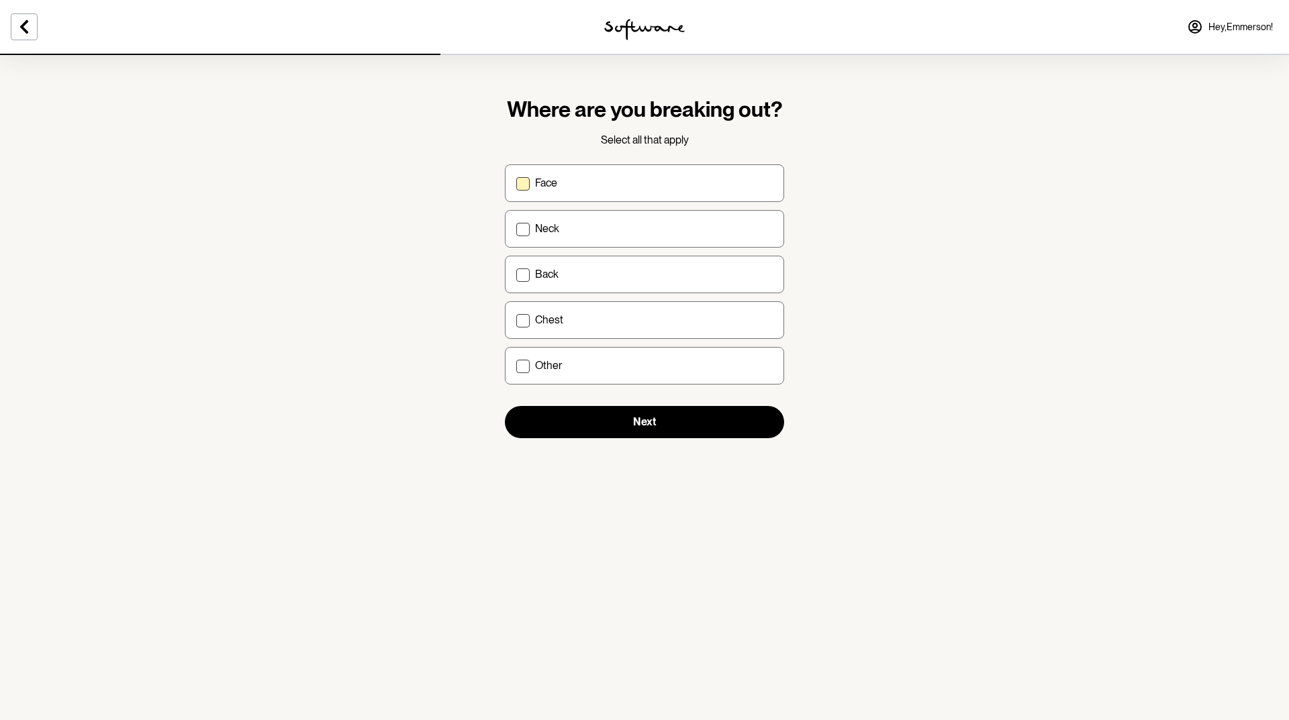
click at [580, 181] on div "Face" at bounding box center [654, 183] width 238 height 13
click at [516, 183] on input "Face" at bounding box center [516, 183] width 1 height 1
checkbox input "true"
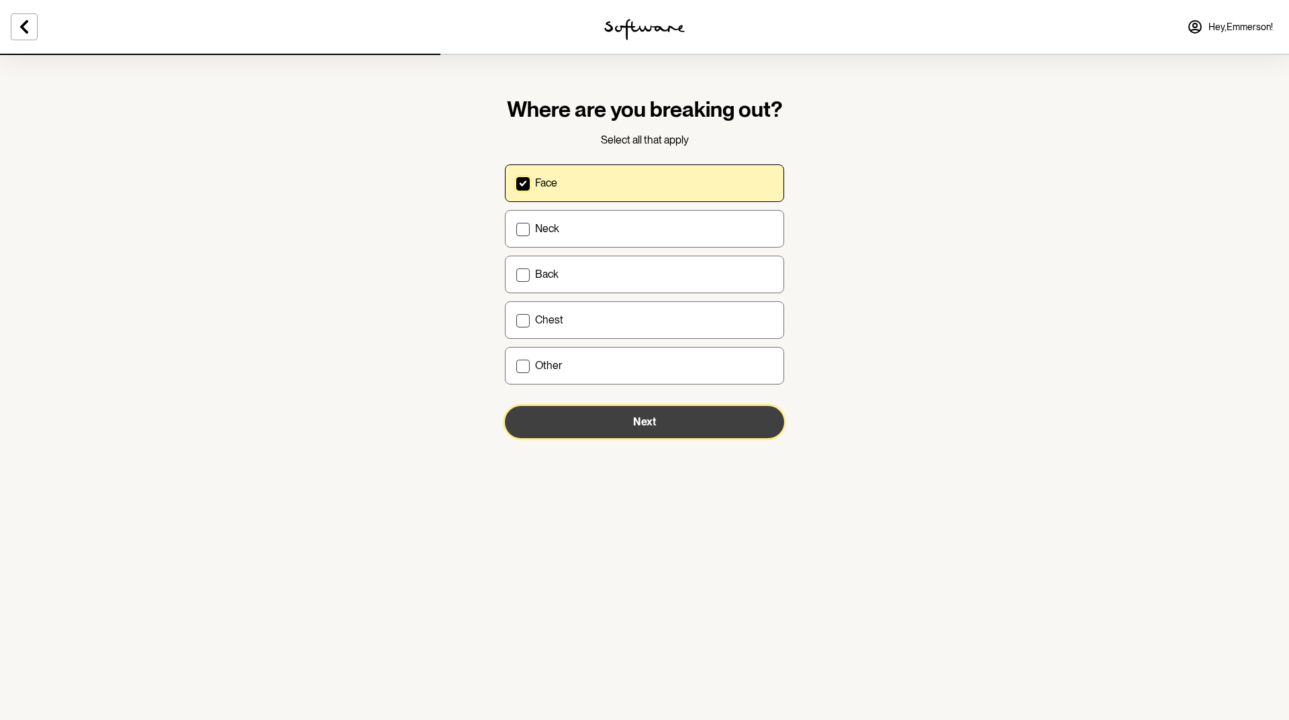
click at [614, 422] on button "Next" at bounding box center [644, 422] width 279 height 32
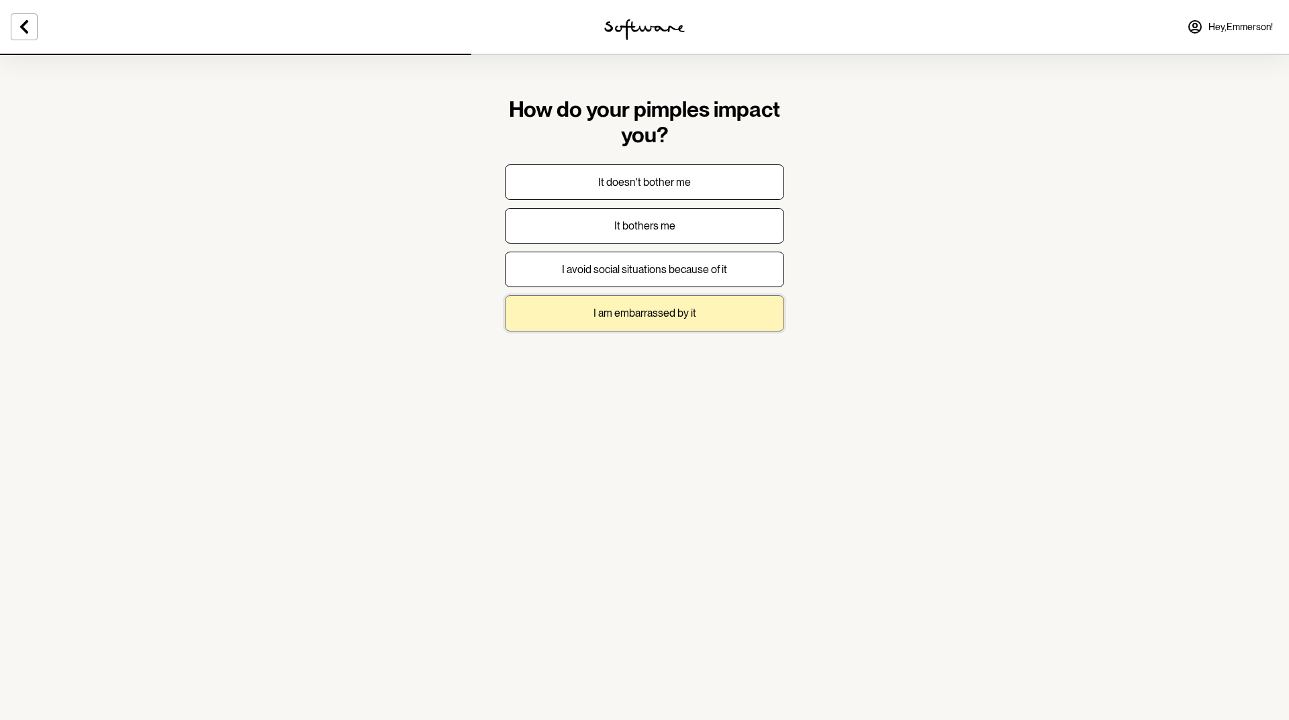
click at [684, 307] on p "I am embarrassed by it" at bounding box center [644, 313] width 103 height 13
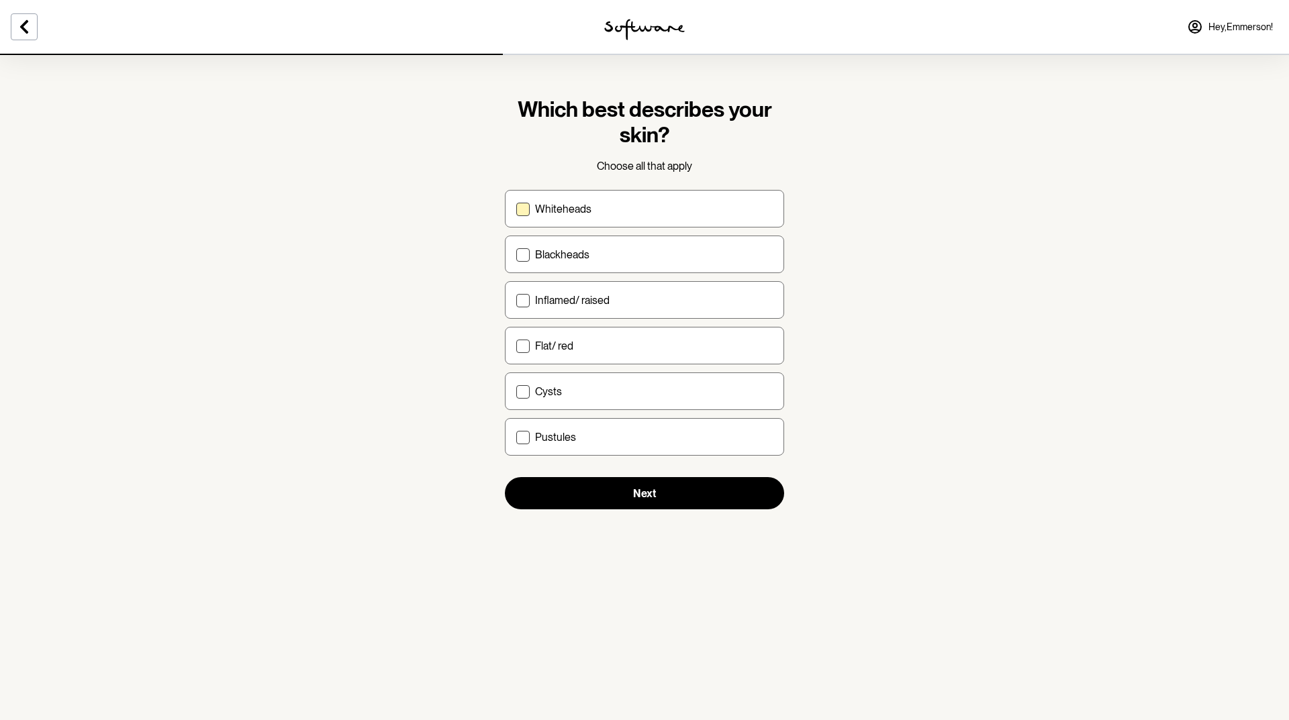
click at [631, 213] on div "Whiteheads" at bounding box center [654, 209] width 238 height 13
click at [516, 209] on input "Whiteheads" at bounding box center [516, 209] width 1 height 1
checkbox input "true"
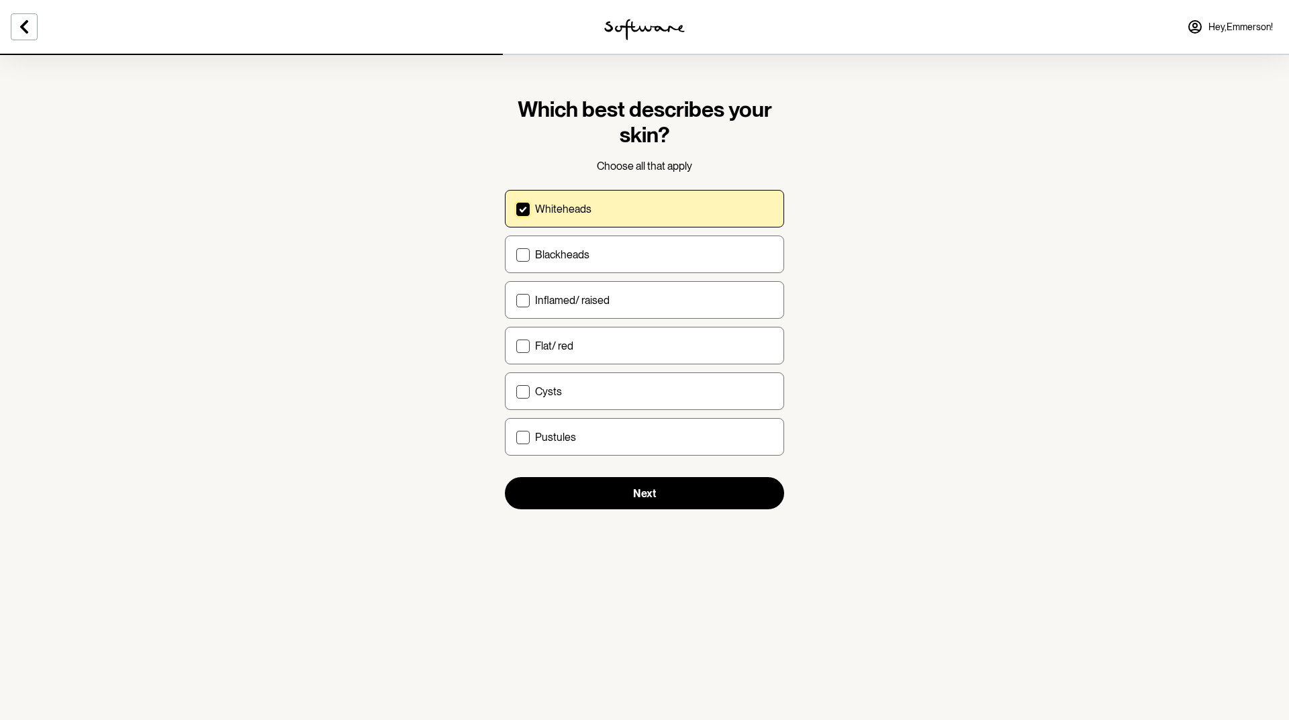
click at [626, 235] on div "Whiteheads Blackheads Inflamed/ raised Flat/ red Cysts Pustules" at bounding box center [644, 323] width 279 height 266
click at [625, 245] on label "Blackheads" at bounding box center [644, 255] width 279 height 38
click at [516, 254] on input "Blackheads" at bounding box center [516, 254] width 1 height 1
checkbox input "true"
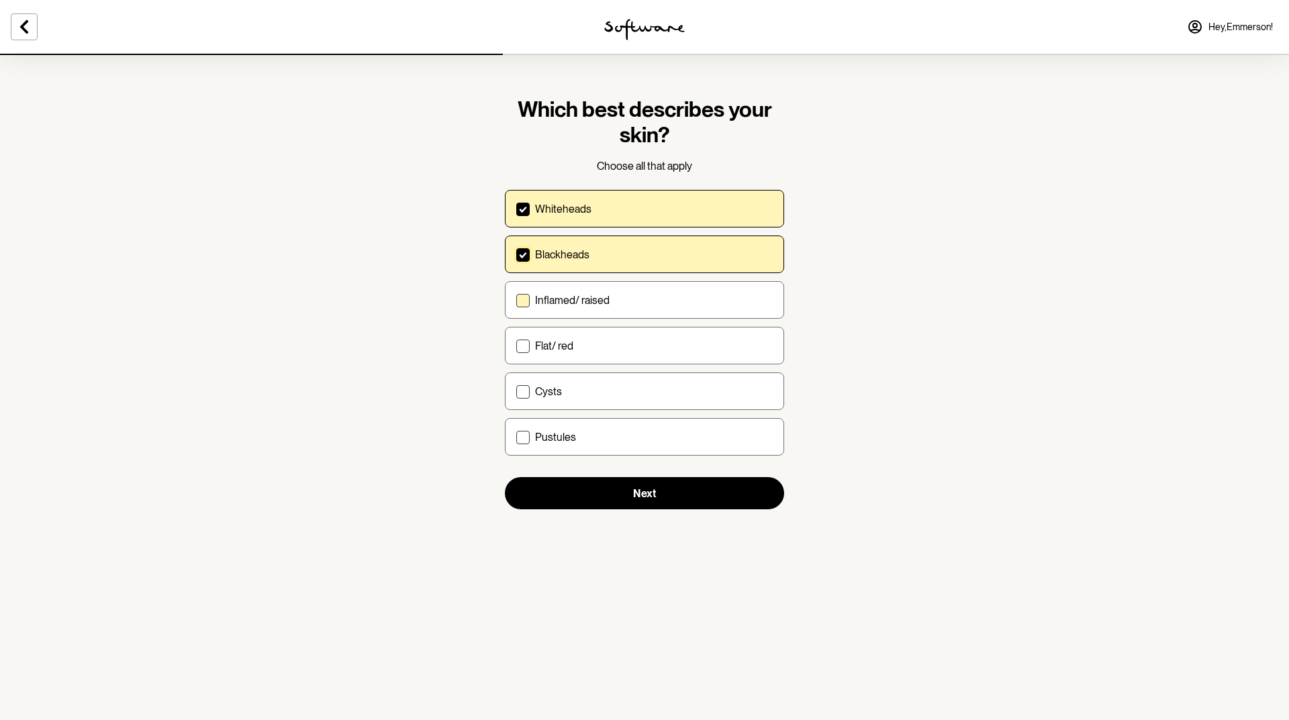
click at [636, 293] on label "Inflamed/ raised" at bounding box center [644, 300] width 279 height 38
click at [516, 300] on input "Inflamed/ raised" at bounding box center [516, 300] width 1 height 1
checkbox input "true"
click at [609, 389] on div "Cysts" at bounding box center [654, 391] width 238 height 13
click at [516, 391] on input "Cysts" at bounding box center [516, 391] width 1 height 1
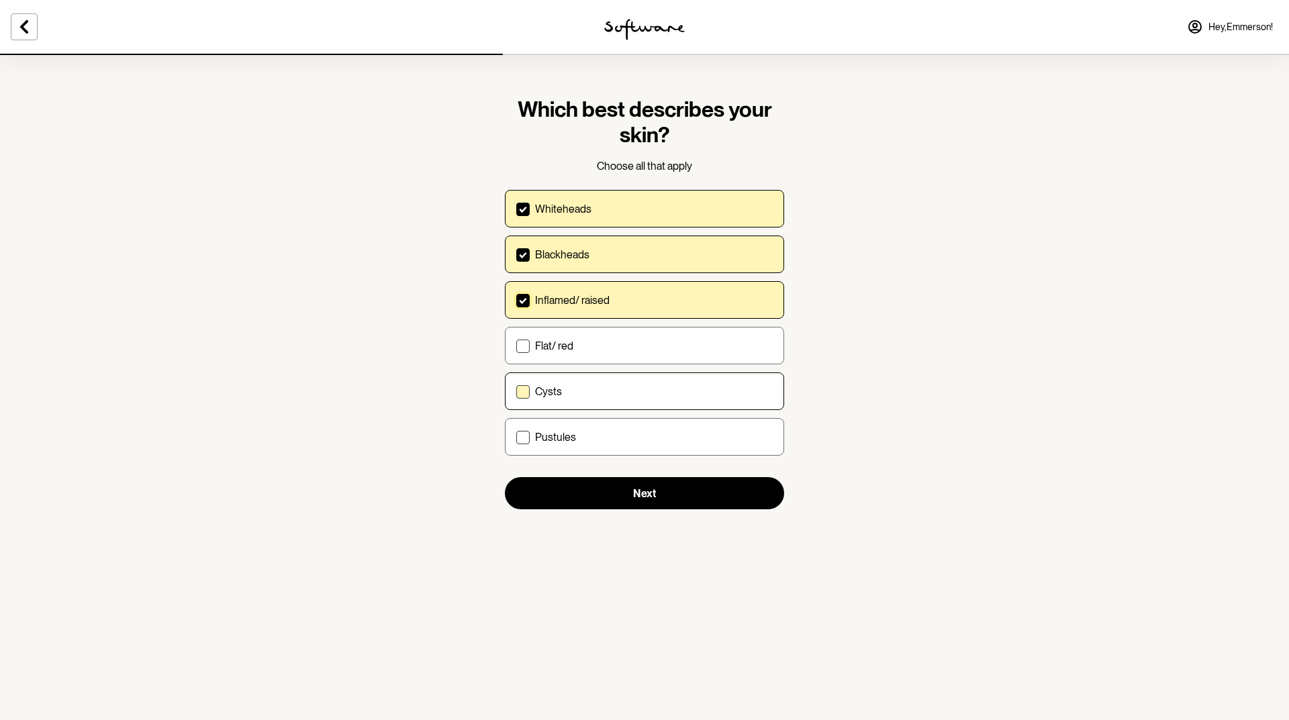
checkbox input "true"
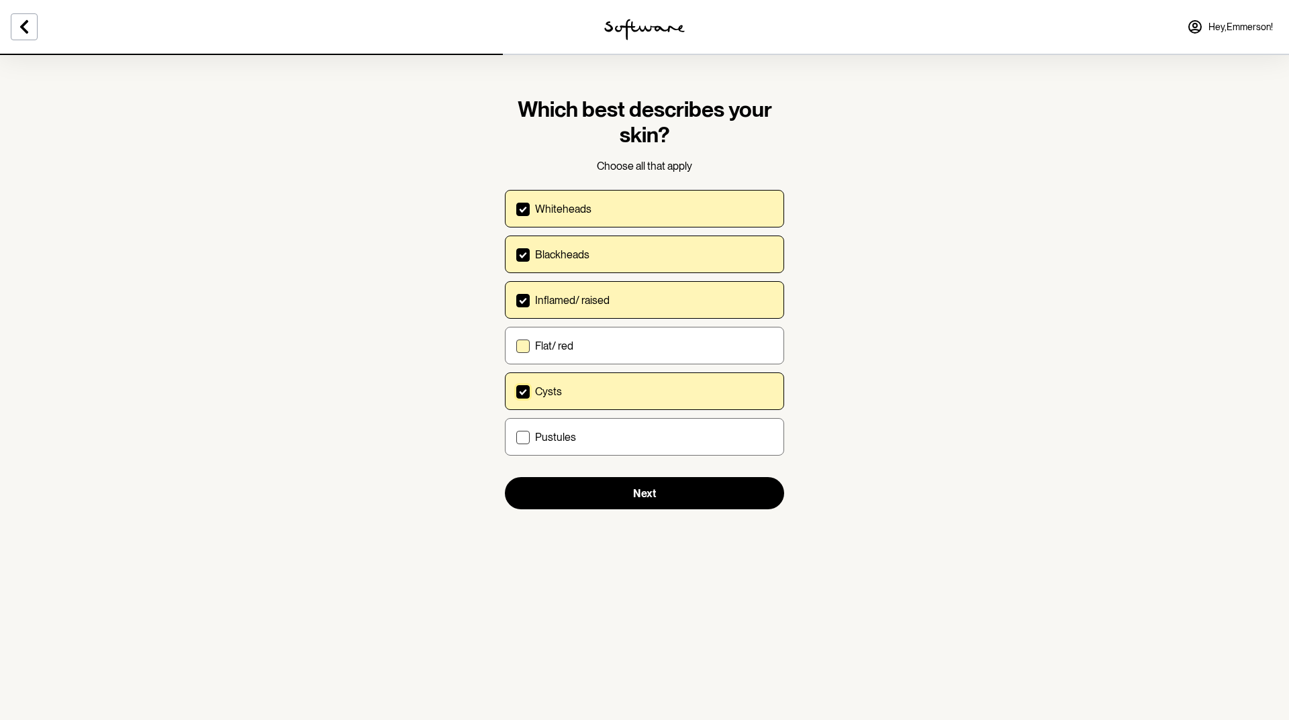
click at [603, 355] on label "Flat/ red" at bounding box center [644, 346] width 279 height 38
click at [516, 346] on input "Flat/ red" at bounding box center [516, 346] width 1 height 1
checkbox input "true"
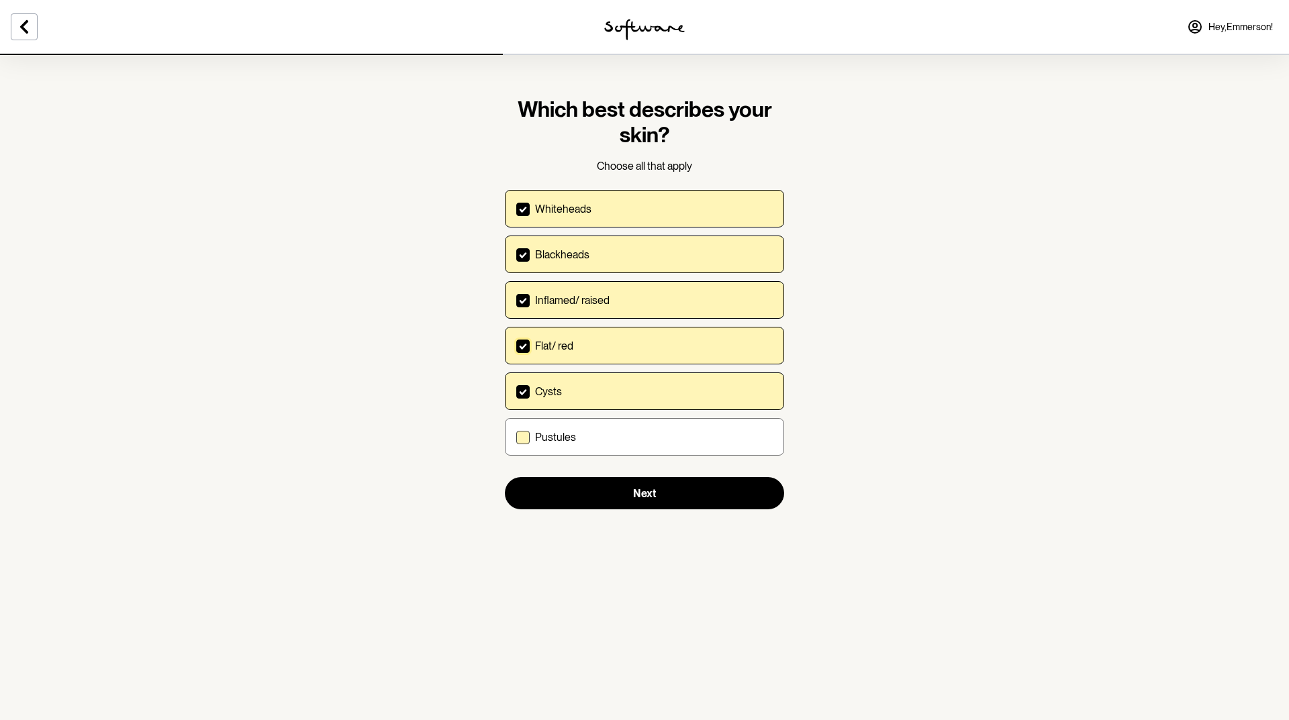
click at [618, 432] on div "Pustules" at bounding box center [654, 437] width 238 height 13
click at [516, 437] on input "Pustules" at bounding box center [516, 437] width 1 height 1
checkbox input "true"
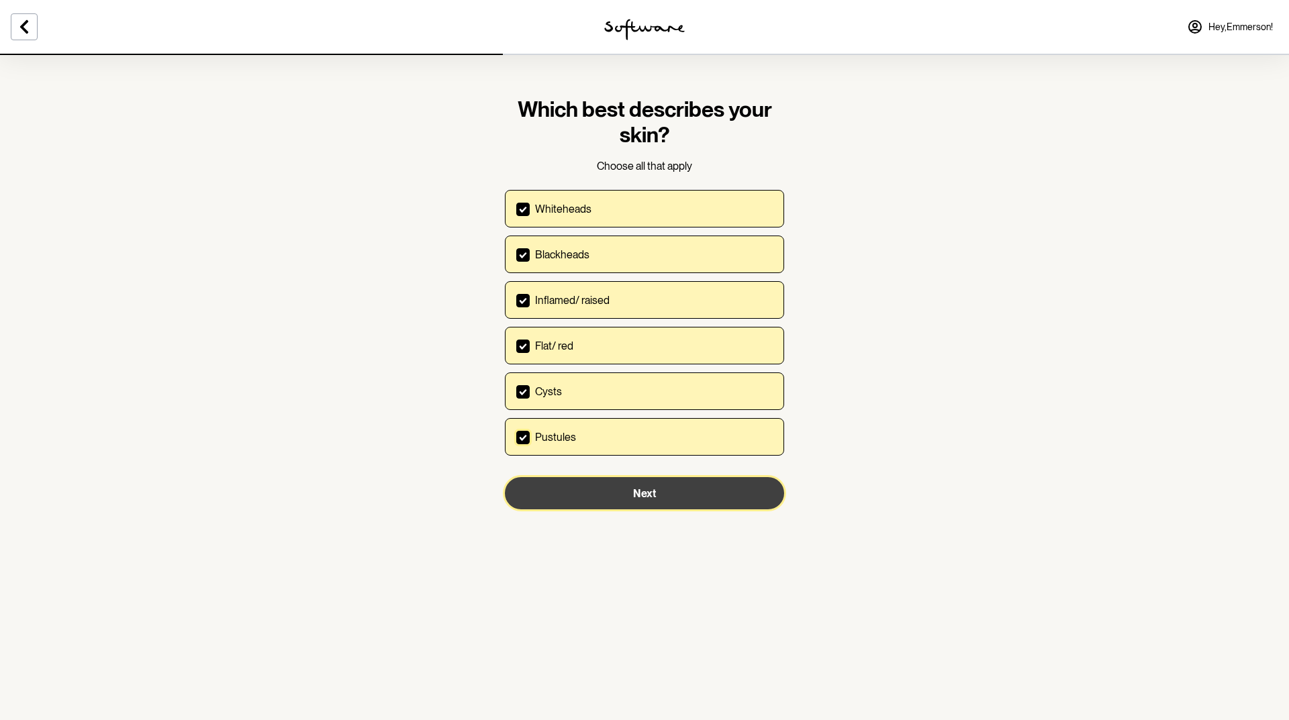
click at [622, 491] on button "Next" at bounding box center [644, 493] width 279 height 32
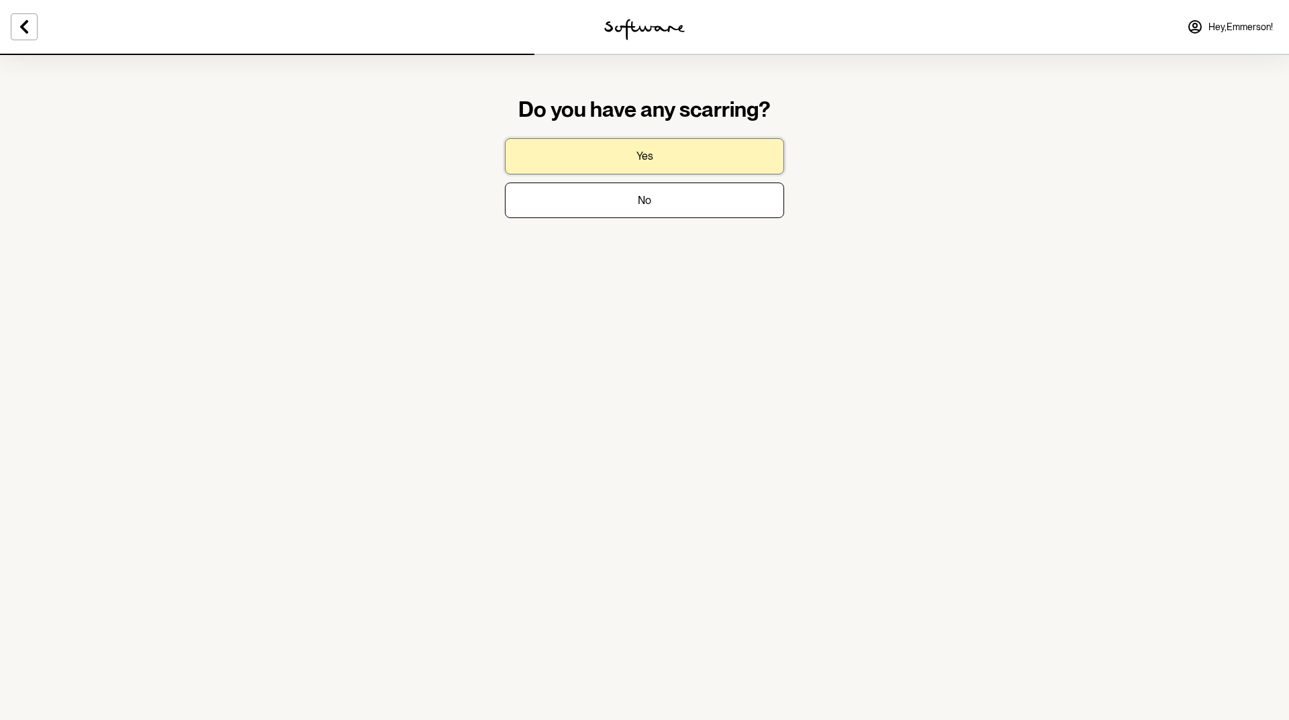
click at [681, 156] on button "Yes" at bounding box center [644, 156] width 279 height 36
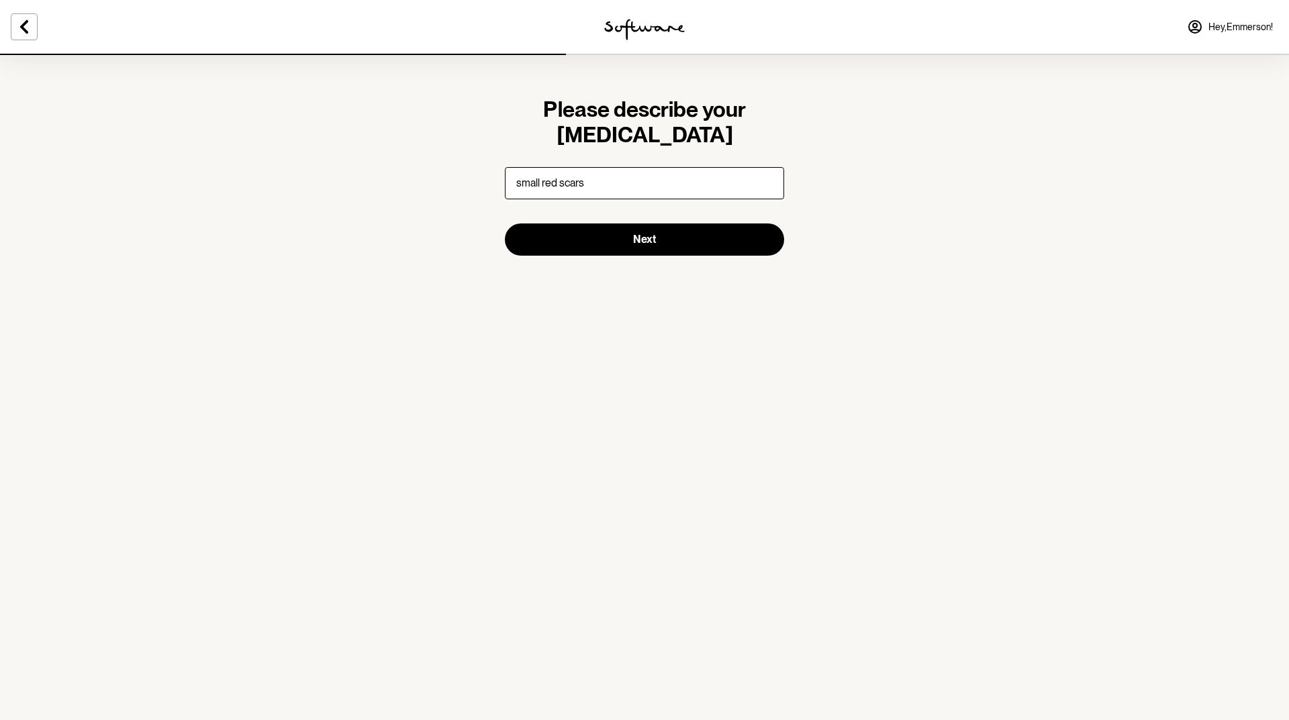
type input "small red scars"
click at [505, 224] on button "Next" at bounding box center [644, 240] width 279 height 32
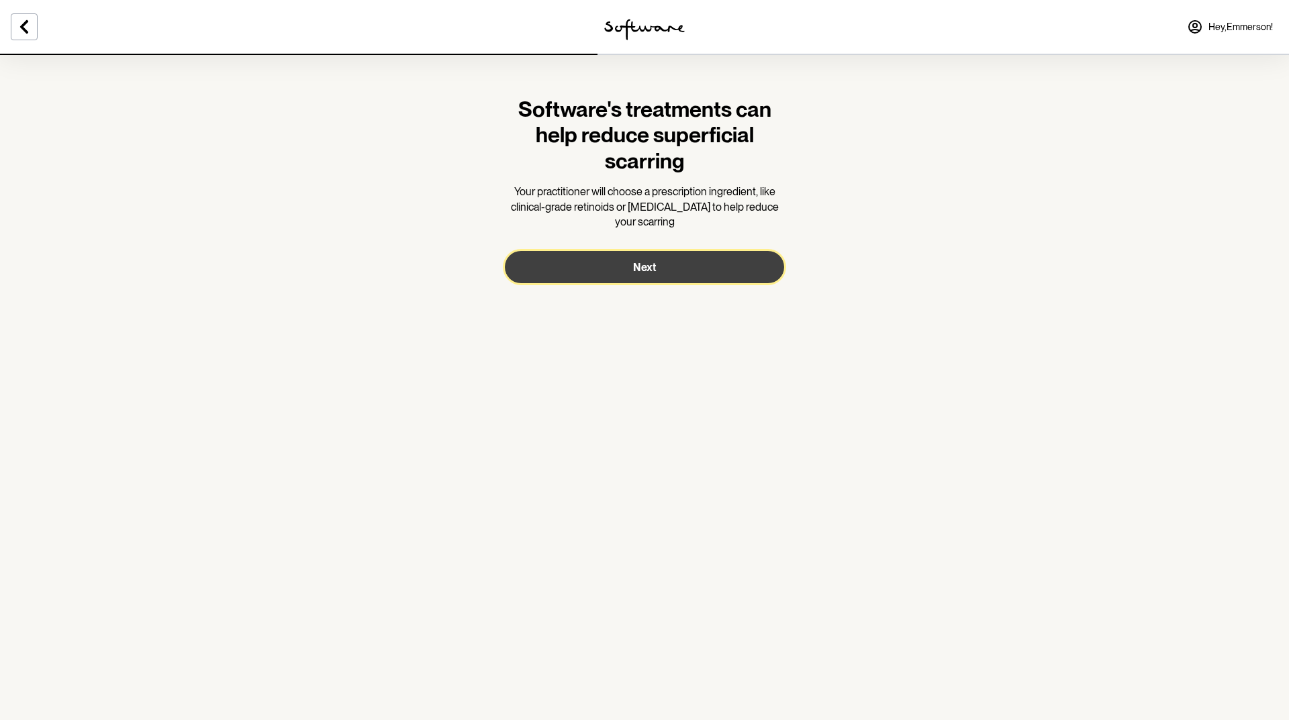
click at [653, 278] on button "Next" at bounding box center [644, 267] width 279 height 32
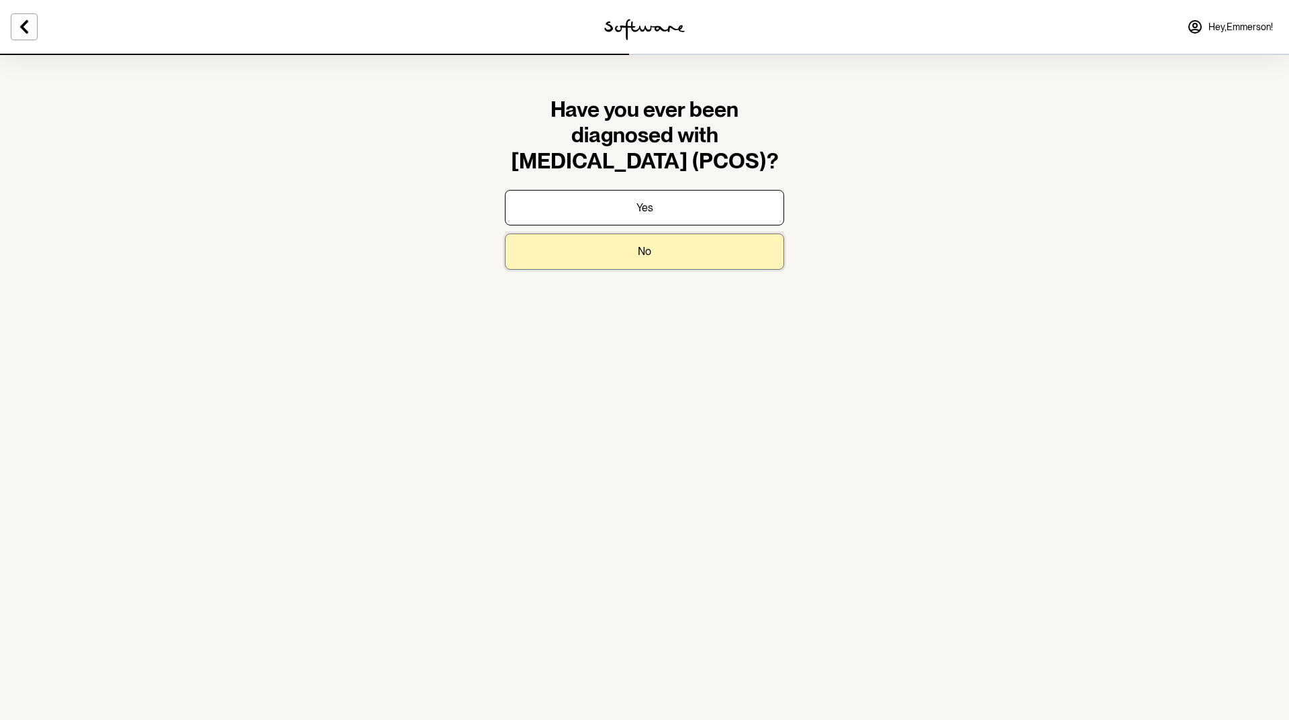
click at [656, 241] on button "No" at bounding box center [644, 252] width 279 height 36
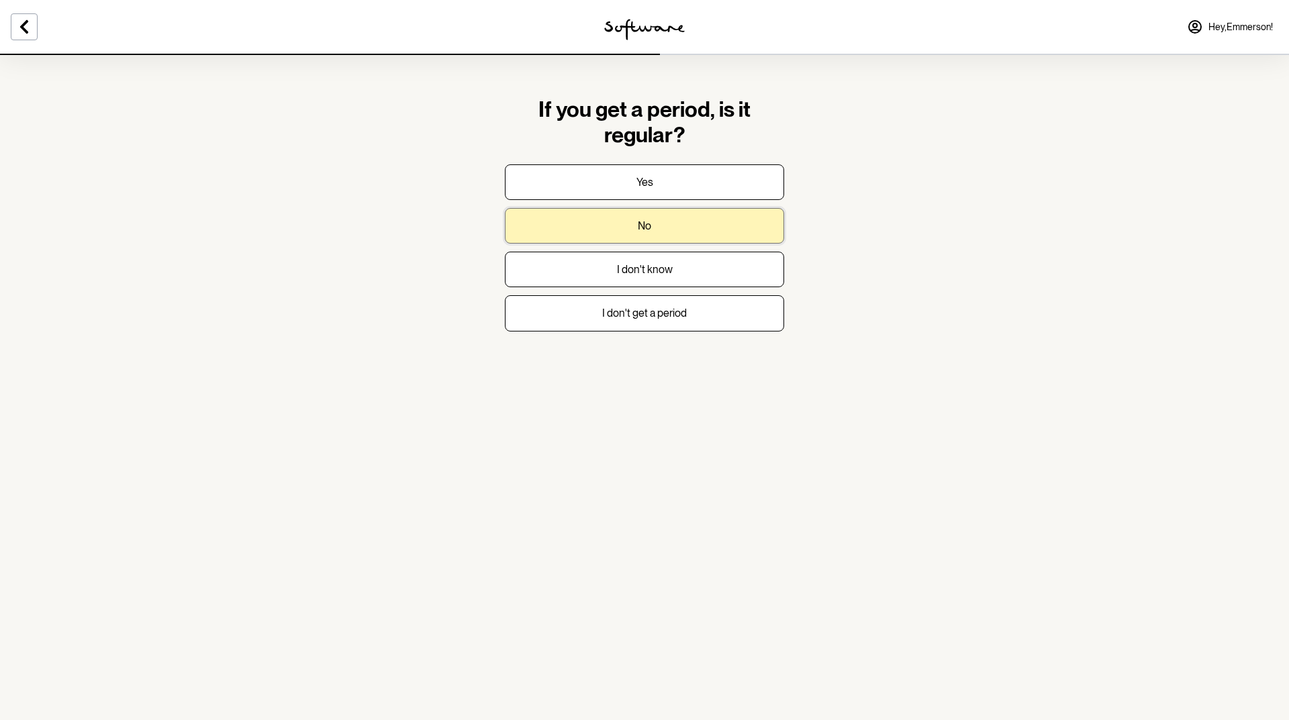
click at [679, 210] on button "No" at bounding box center [644, 226] width 279 height 36
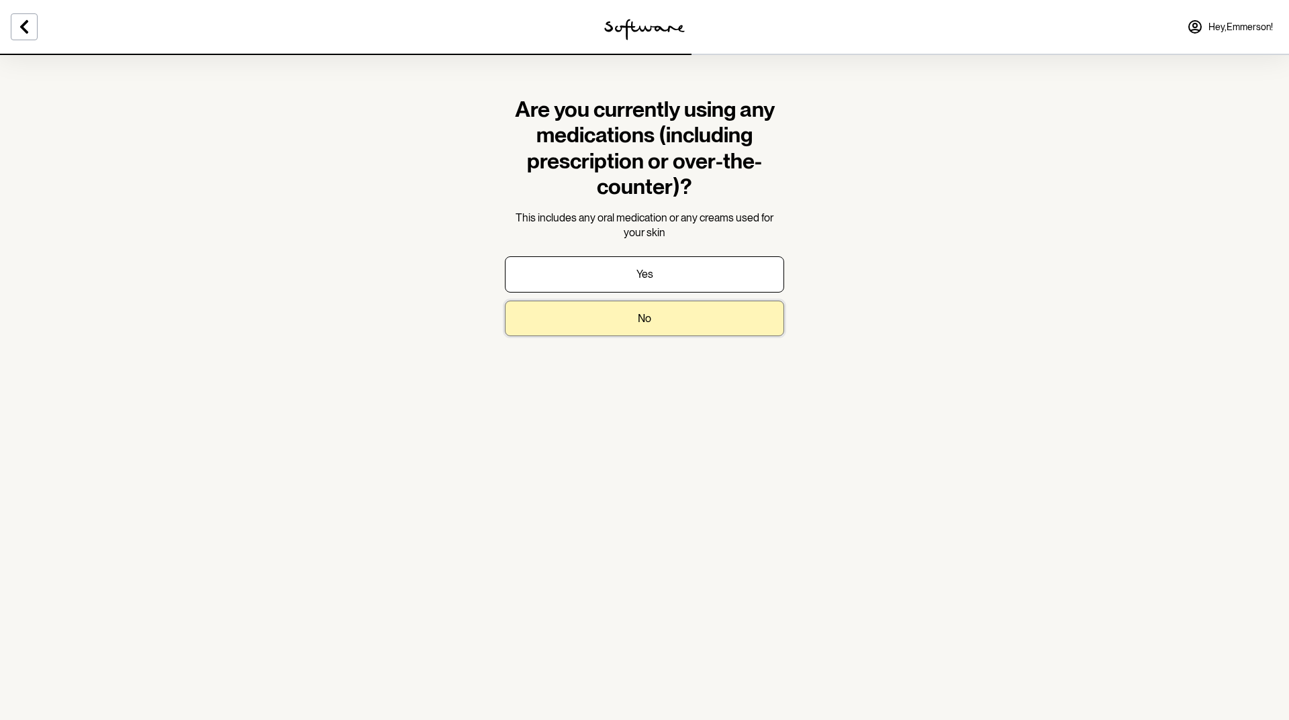
click at [655, 315] on button "No" at bounding box center [644, 319] width 279 height 36
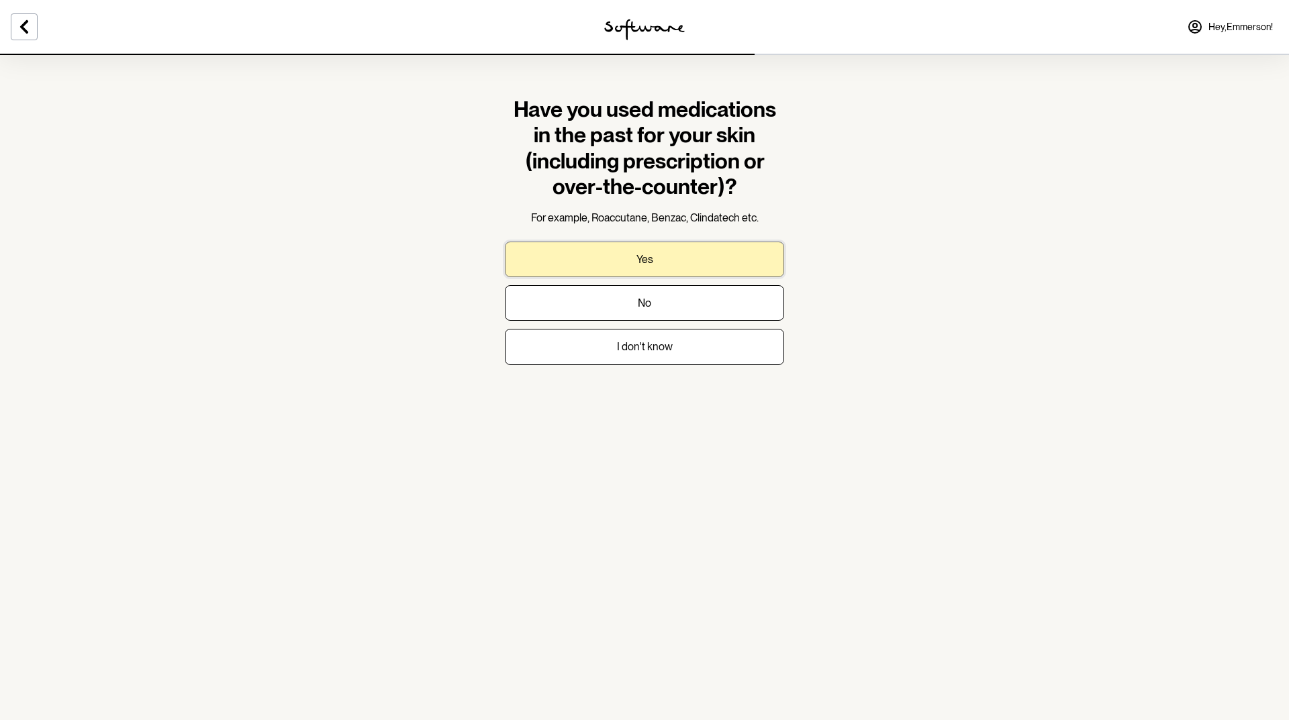
click at [675, 275] on button "Yes" at bounding box center [644, 260] width 279 height 36
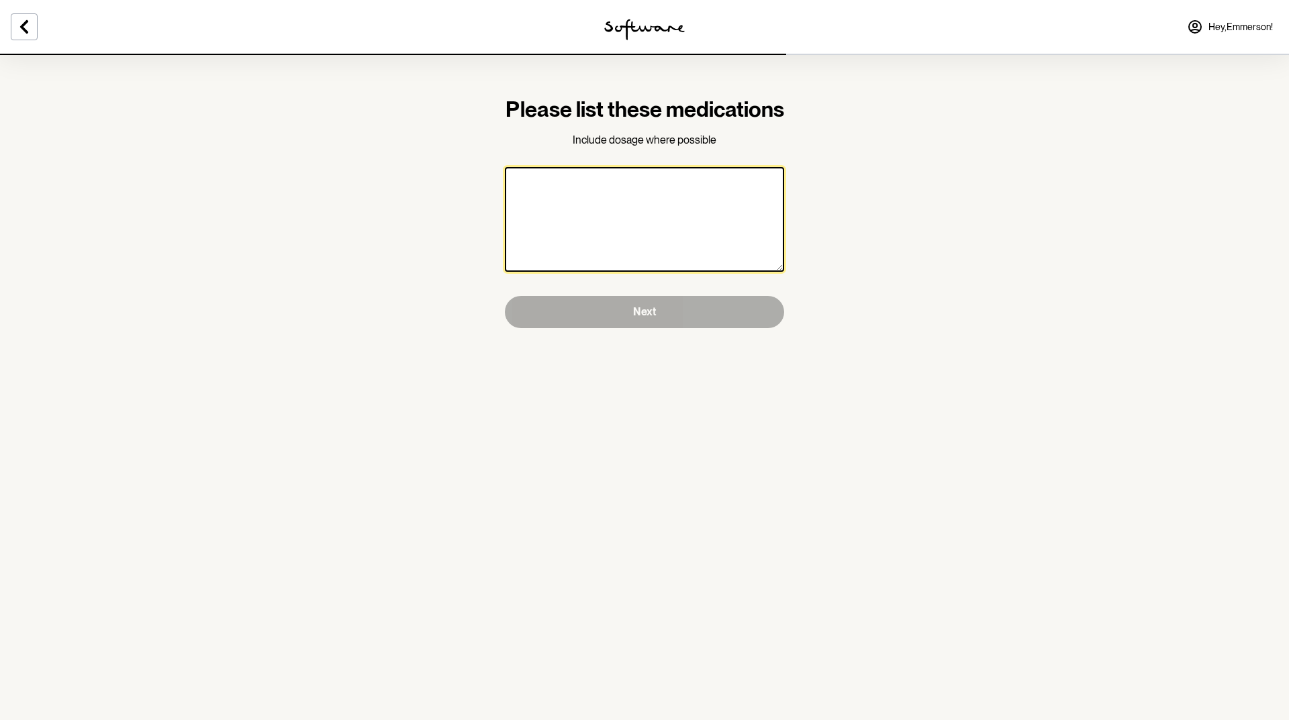
click at [675, 272] on textarea at bounding box center [644, 219] width 279 height 105
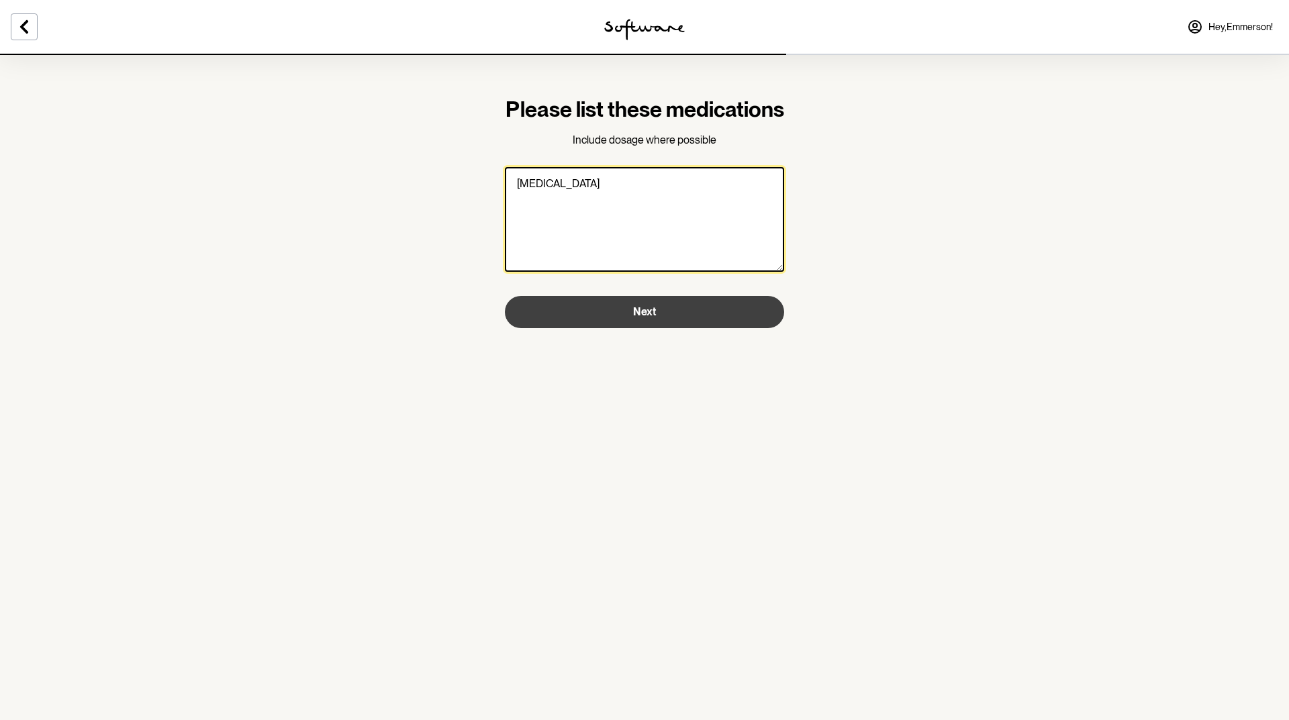
type textarea "[MEDICAL_DATA]"
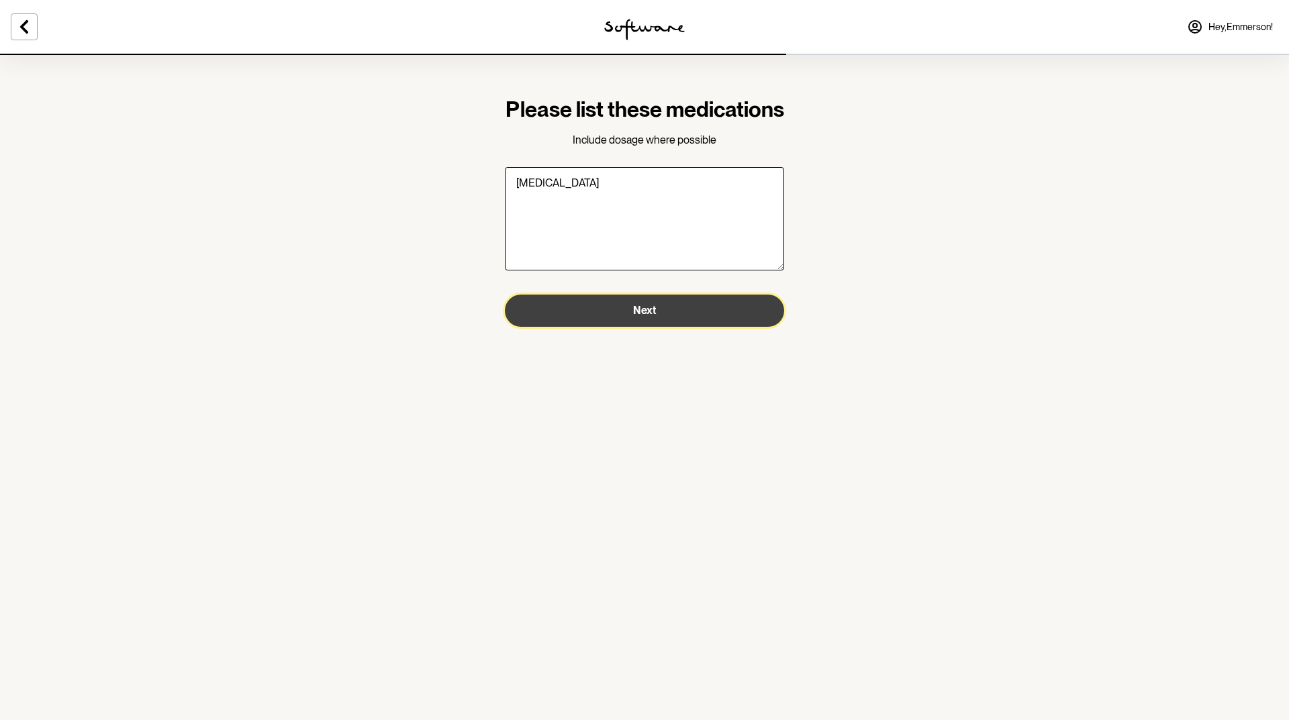
click at [653, 326] on button "Next" at bounding box center [644, 311] width 279 height 32
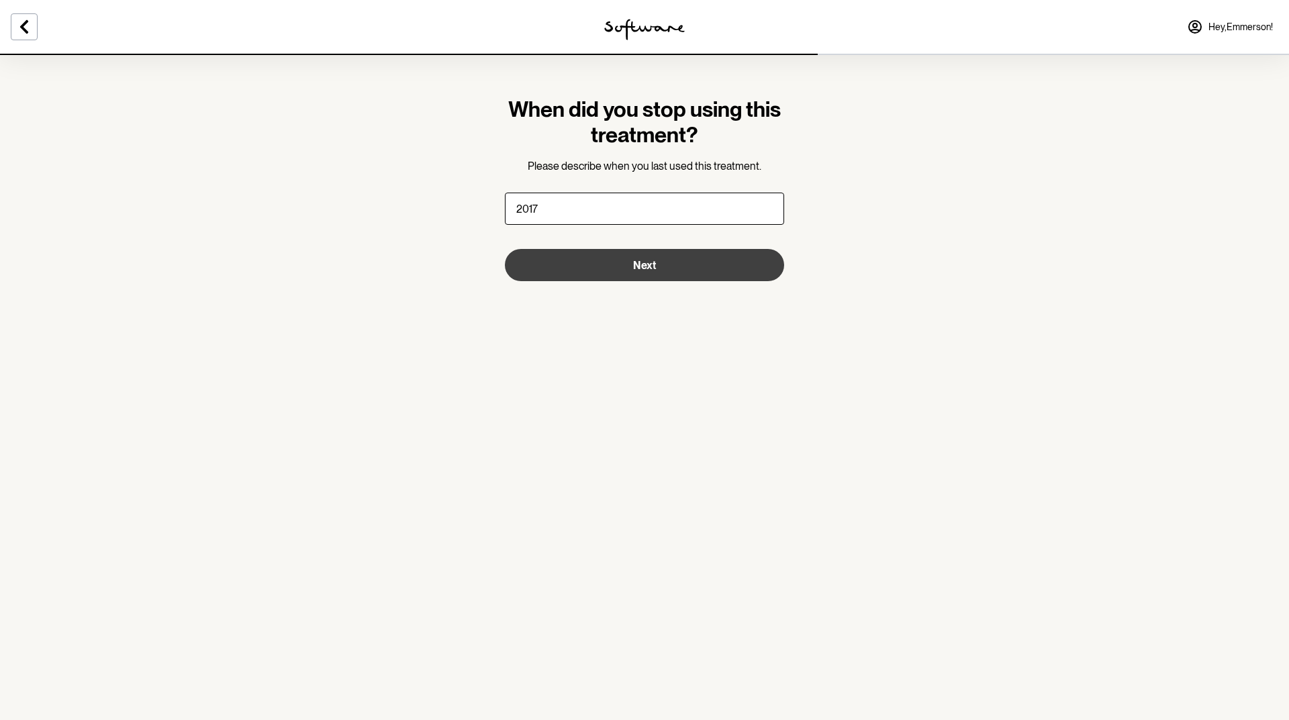
type input "2017"
click at [653, 261] on span "Next" at bounding box center [644, 265] width 23 height 13
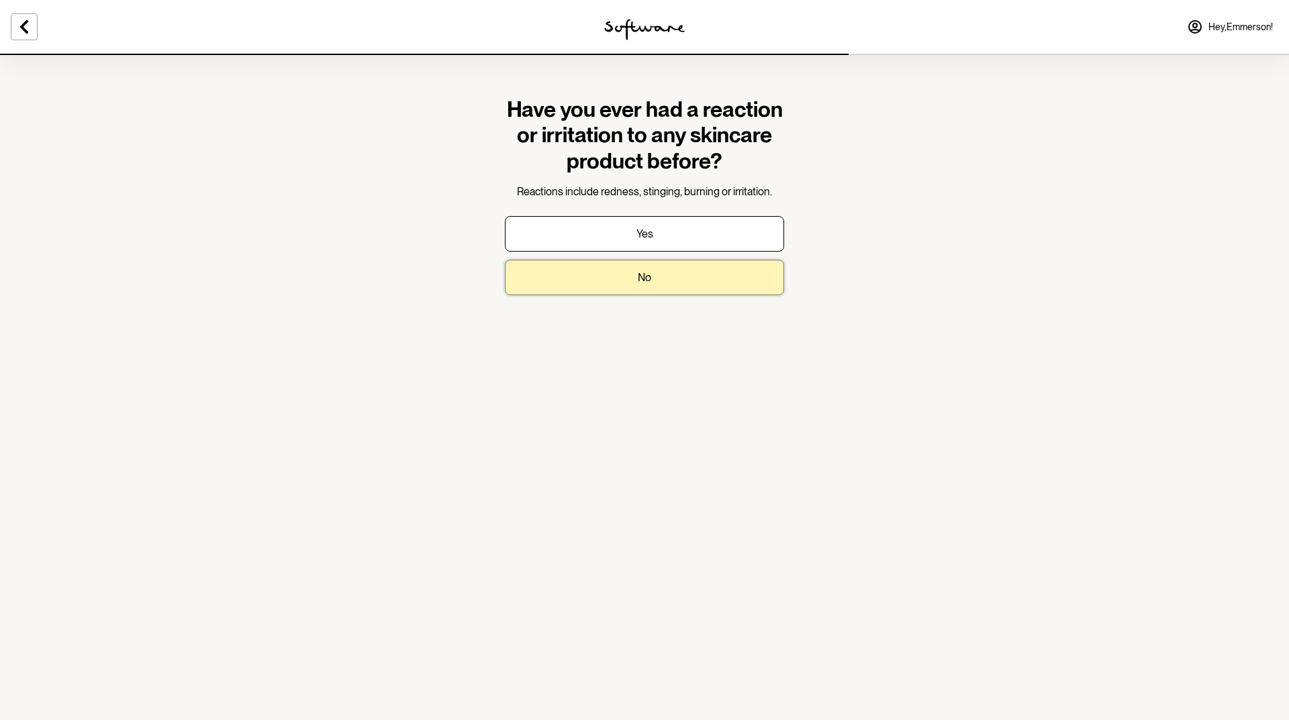
click at [646, 274] on p "No" at bounding box center [644, 277] width 13 height 13
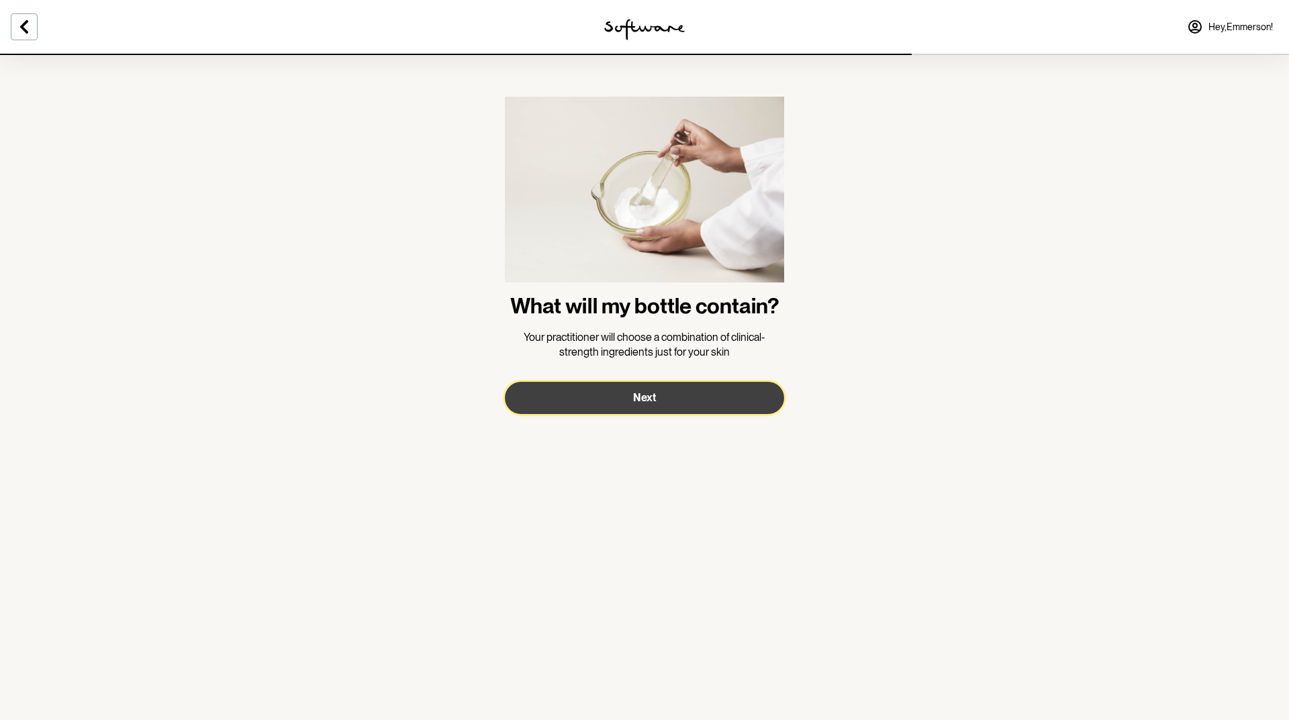
click at [665, 409] on button "Next" at bounding box center [644, 398] width 279 height 32
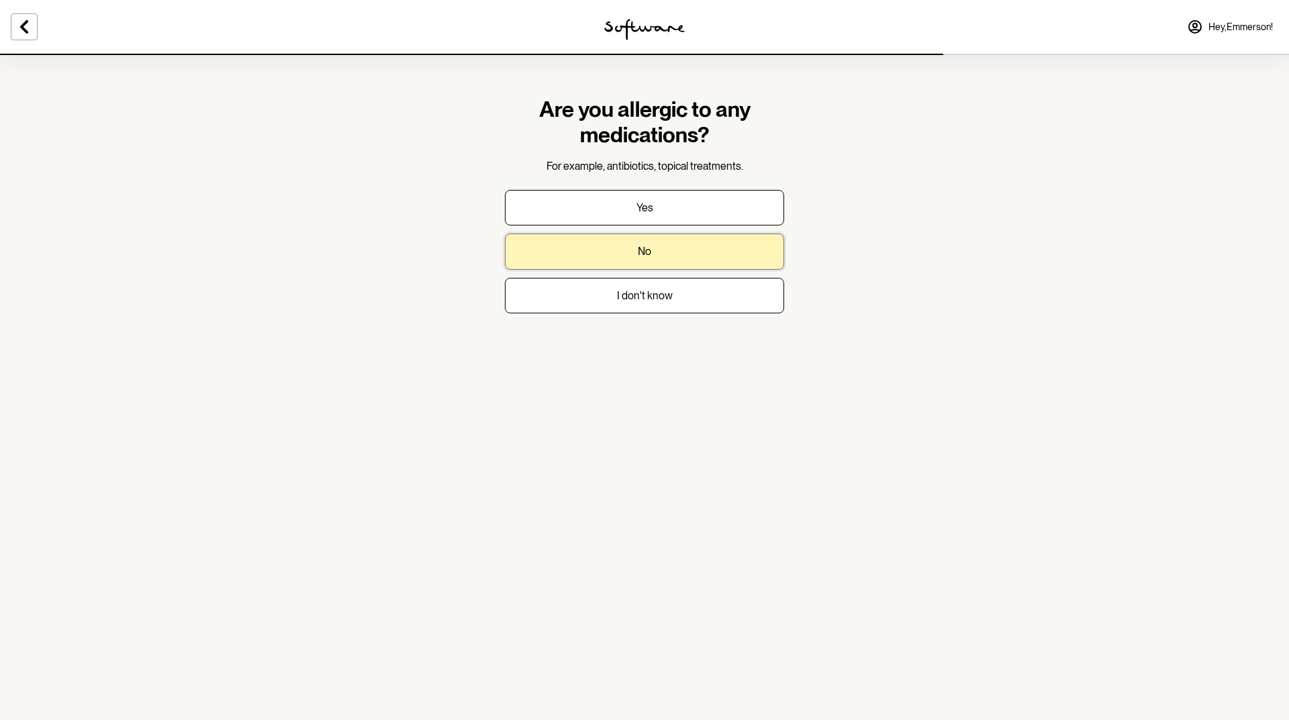
click at [646, 250] on p "No" at bounding box center [644, 251] width 13 height 13
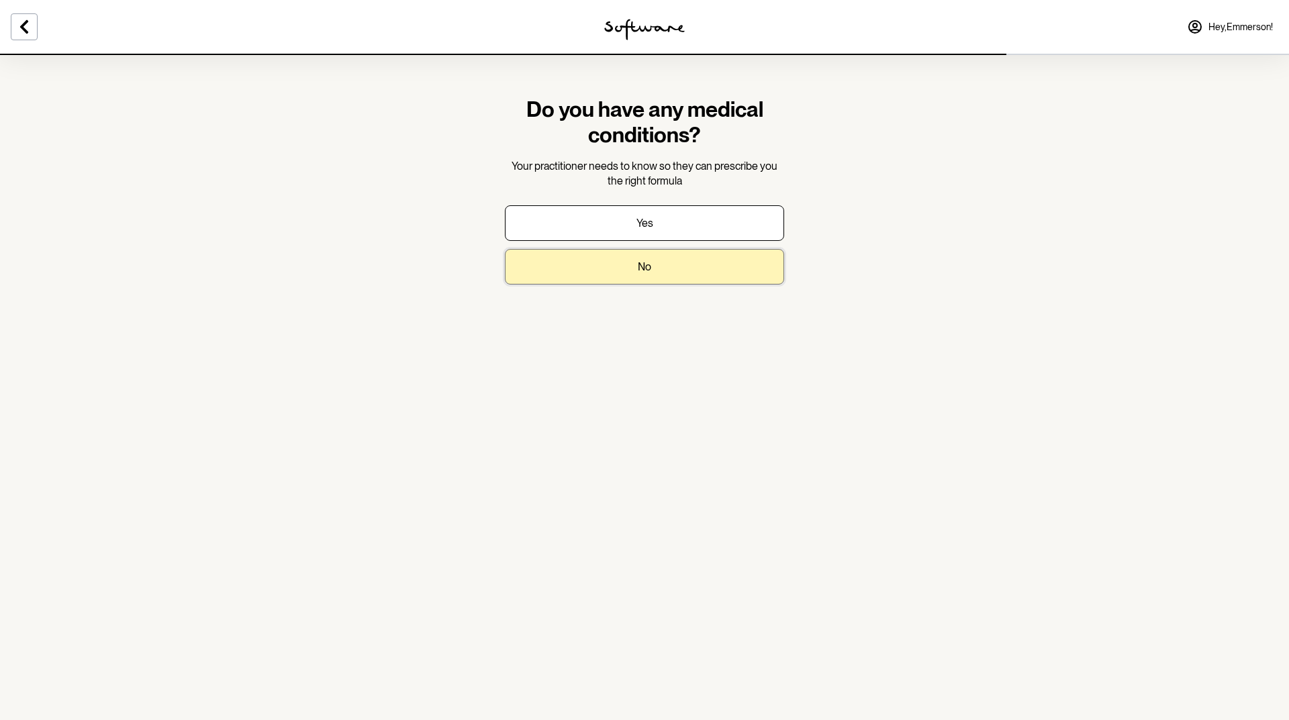
click at [678, 268] on button "No" at bounding box center [644, 267] width 279 height 36
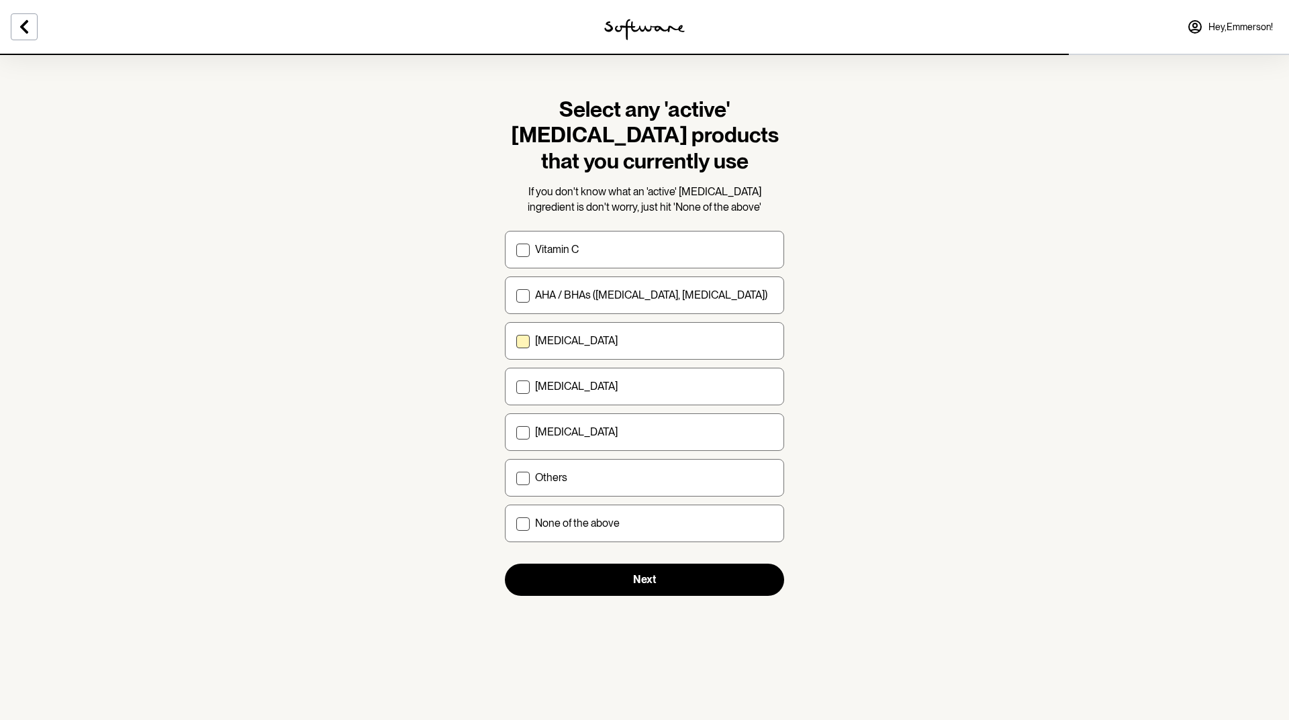
click at [620, 343] on div "[MEDICAL_DATA]" at bounding box center [654, 340] width 238 height 13
click at [516, 342] on input "[MEDICAL_DATA]" at bounding box center [516, 341] width 1 height 1
checkbox input "true"
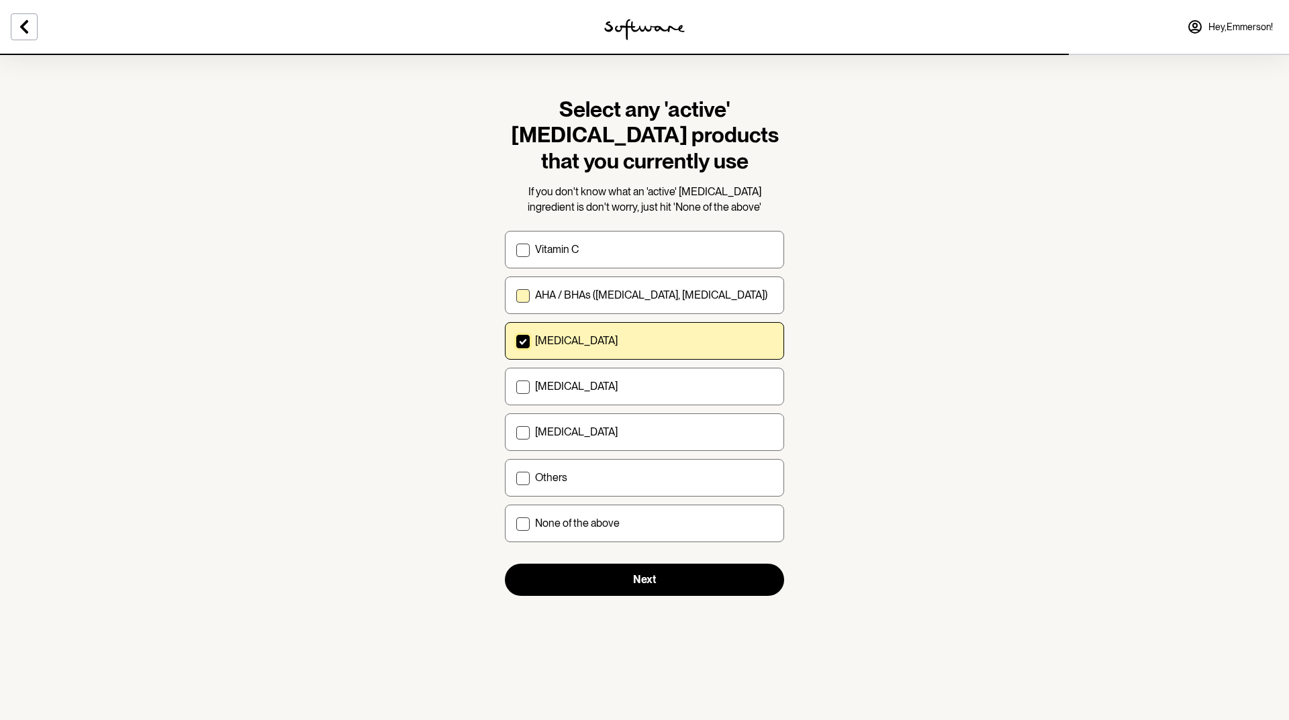
click at [642, 305] on label "AHA / BHAs ([MEDICAL_DATA], [MEDICAL_DATA])" at bounding box center [644, 296] width 279 height 38
click at [516, 296] on input "AHA / BHAs ([MEDICAL_DATA], [MEDICAL_DATA])" at bounding box center [516, 295] width 1 height 1
checkbox input "true"
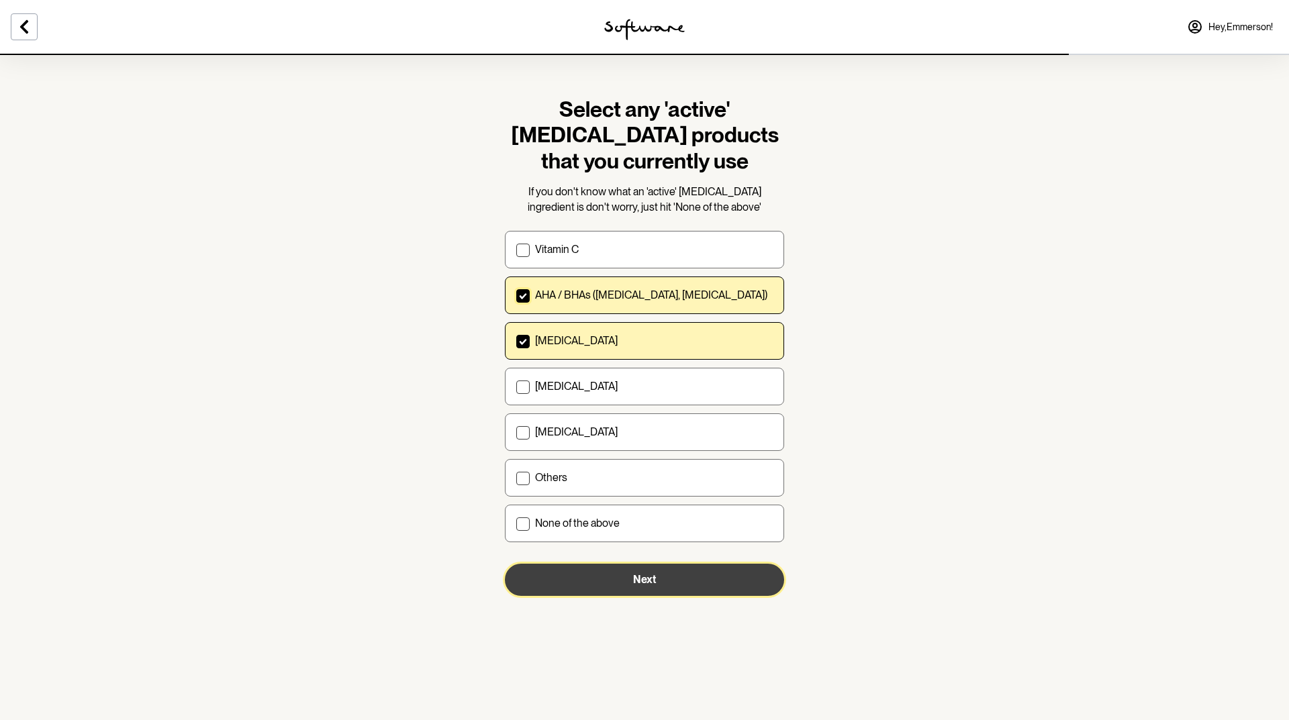
click at [657, 587] on button "Next" at bounding box center [644, 580] width 279 height 32
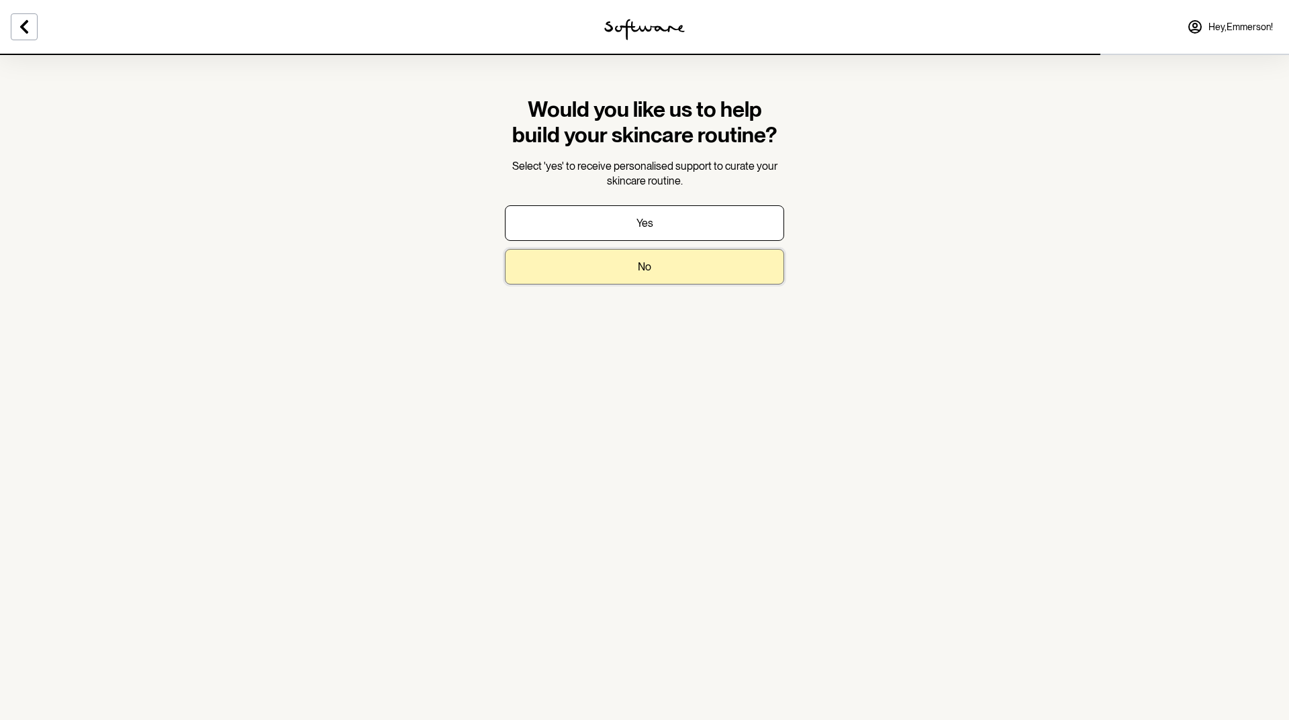
click at [651, 260] on p "No" at bounding box center [644, 266] width 13 height 13
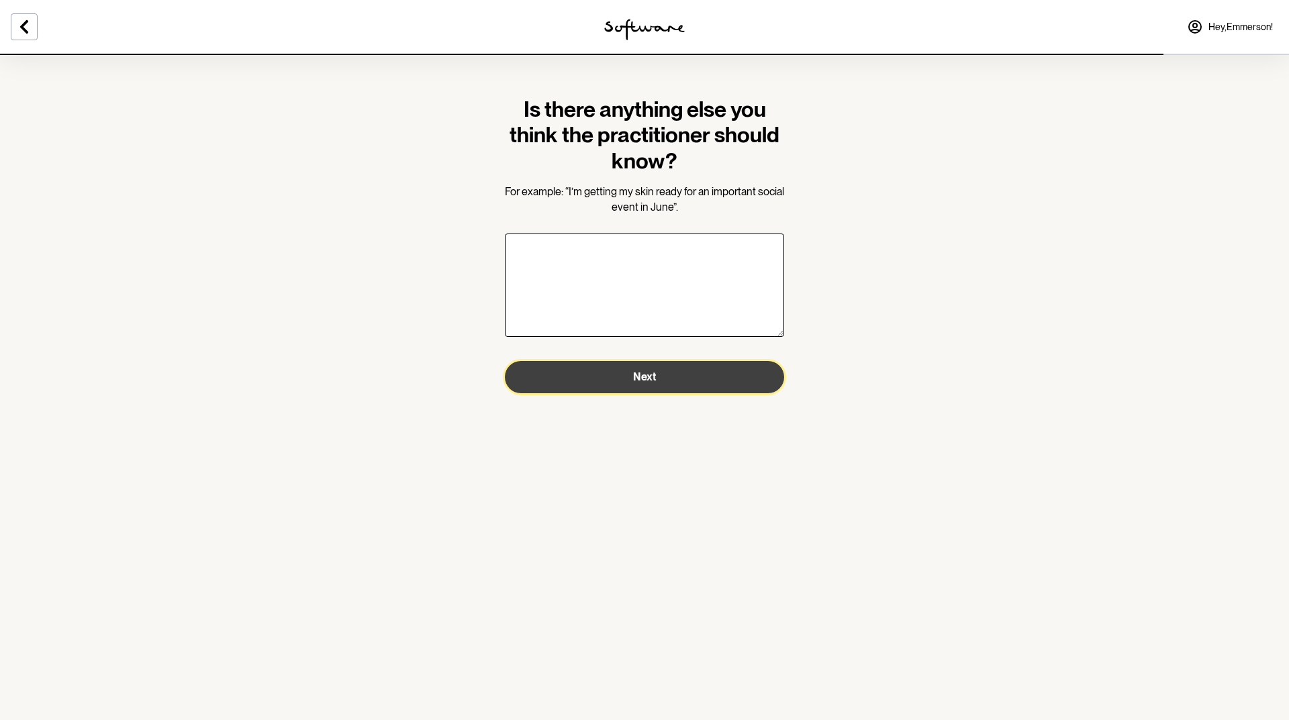
click at [665, 382] on button "Next" at bounding box center [644, 377] width 279 height 32
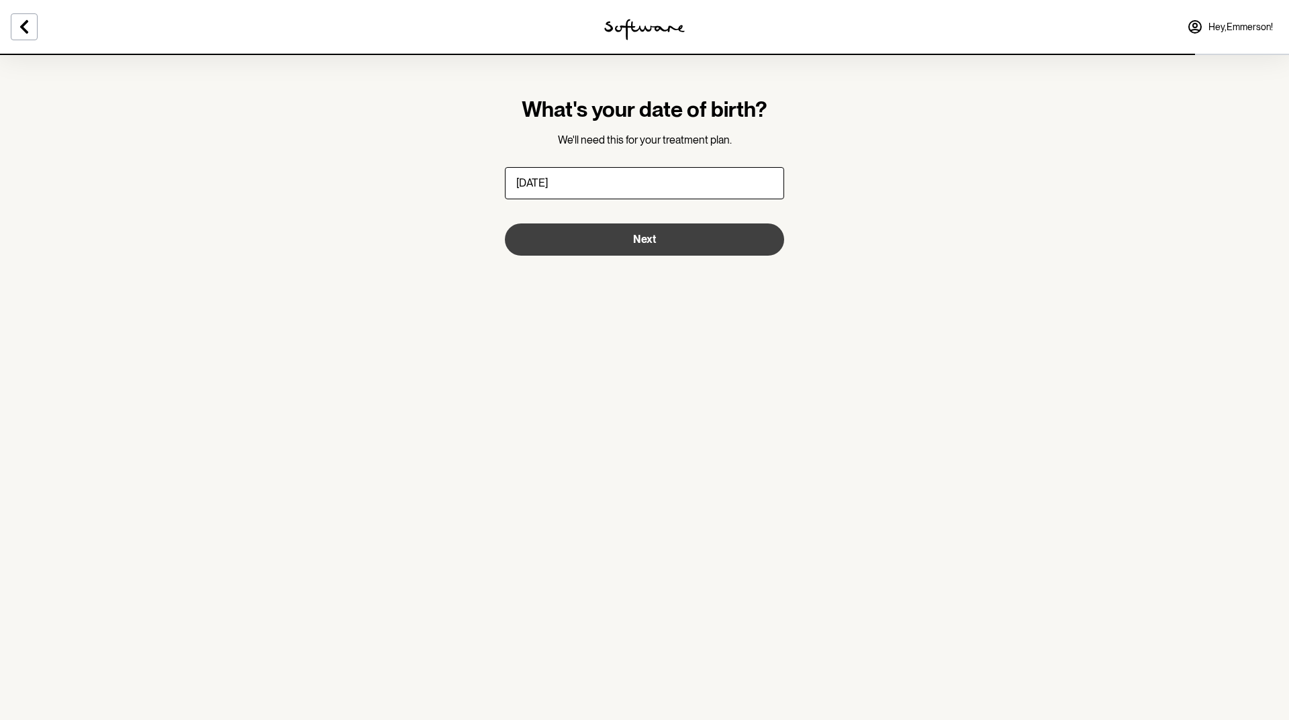
type input "[DATE]"
click at [669, 234] on button "Next" at bounding box center [644, 240] width 279 height 32
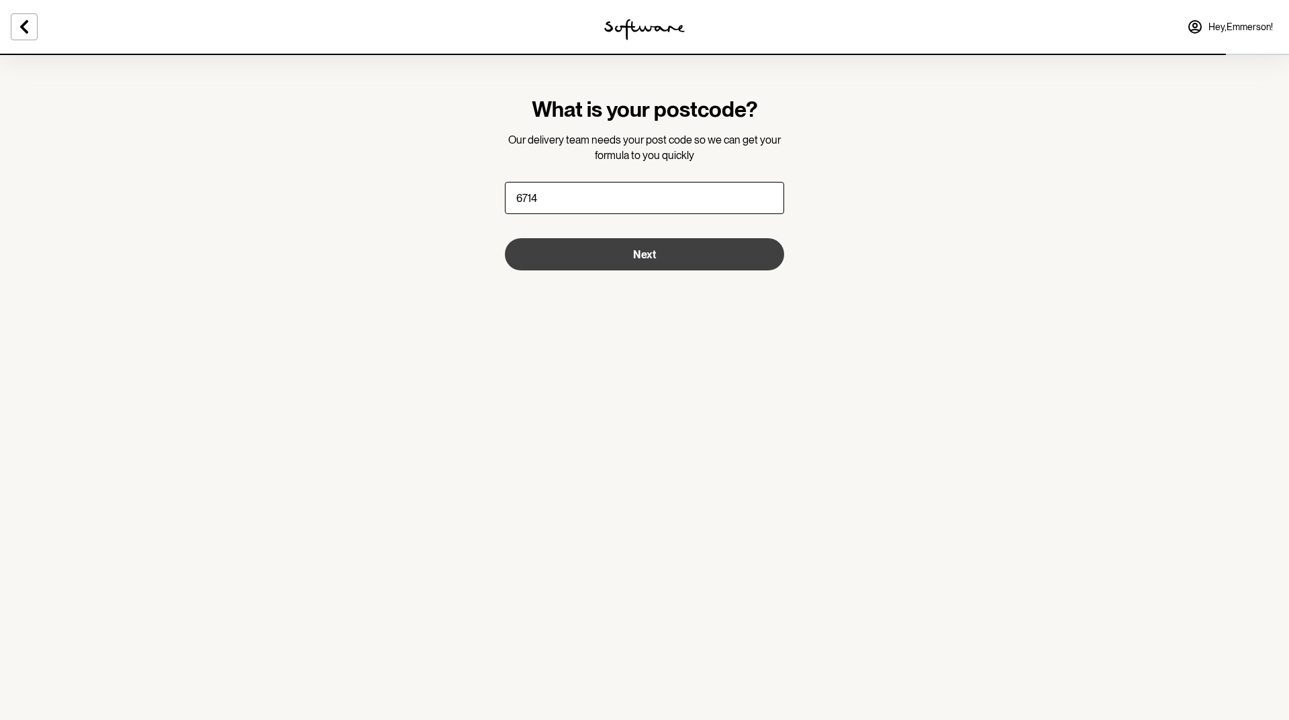
type input "6714"
click at [591, 252] on button "Next" at bounding box center [644, 254] width 279 height 32
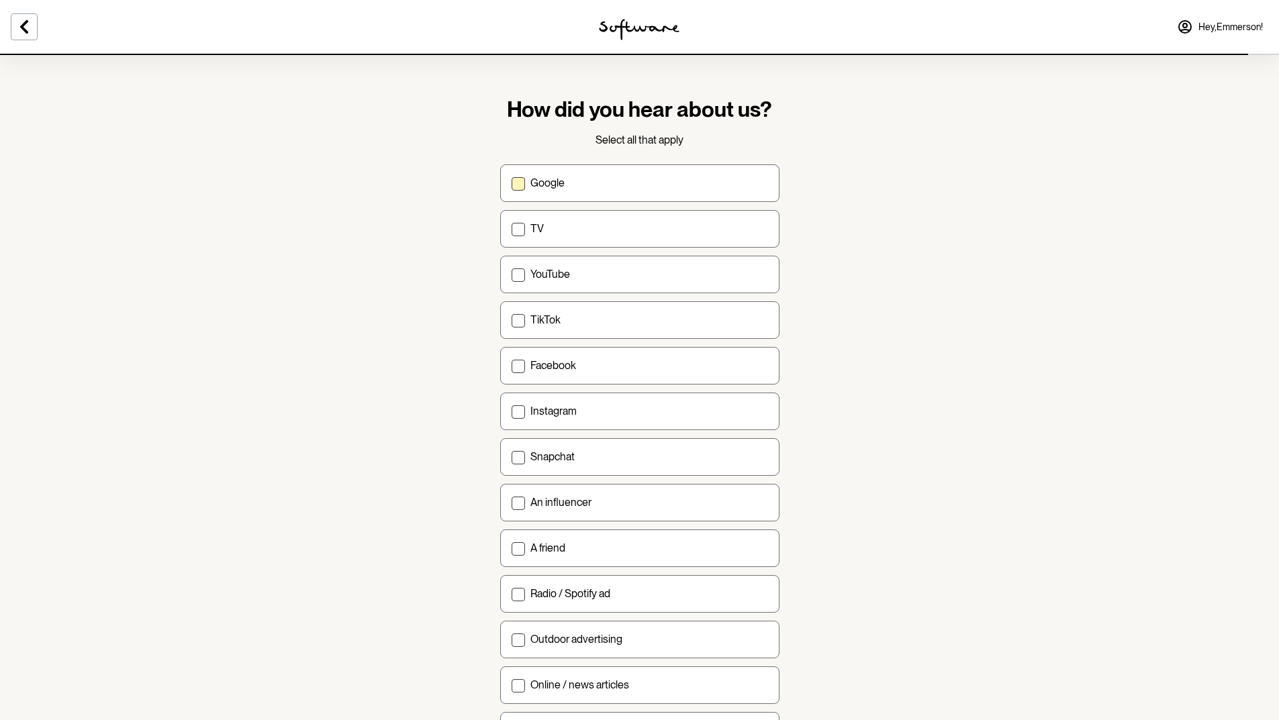
click at [601, 182] on div "Google" at bounding box center [649, 183] width 238 height 13
click at [512, 183] on input "Google" at bounding box center [511, 183] width 1 height 1
checkbox input "true"
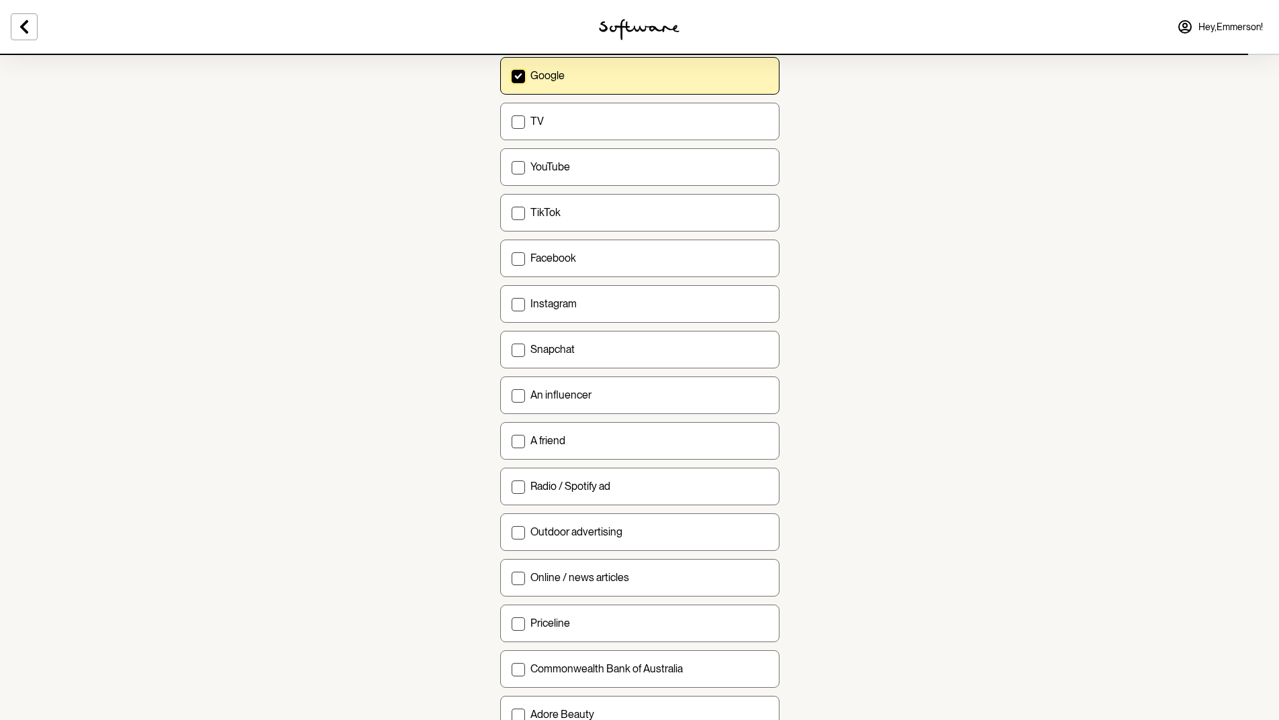
scroll to position [218, 0]
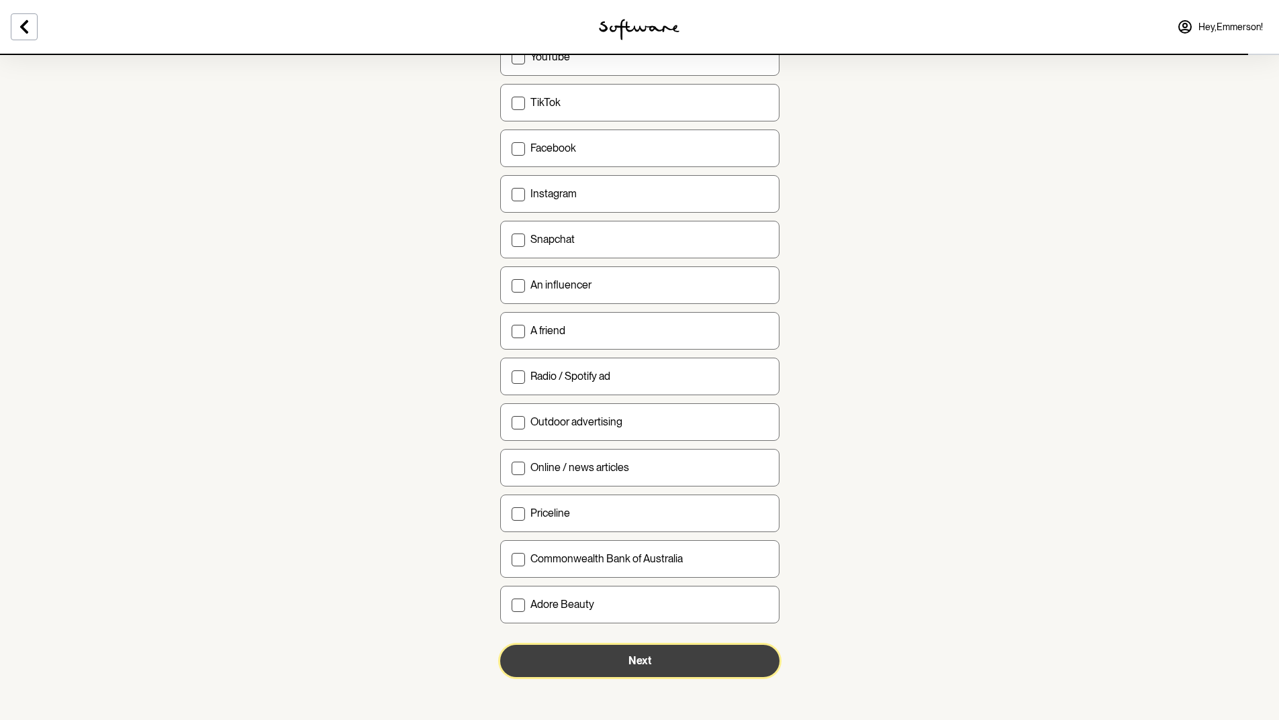
click at [627, 647] on button "Next" at bounding box center [639, 661] width 279 height 32
